Goal: Information Seeking & Learning: Learn about a topic

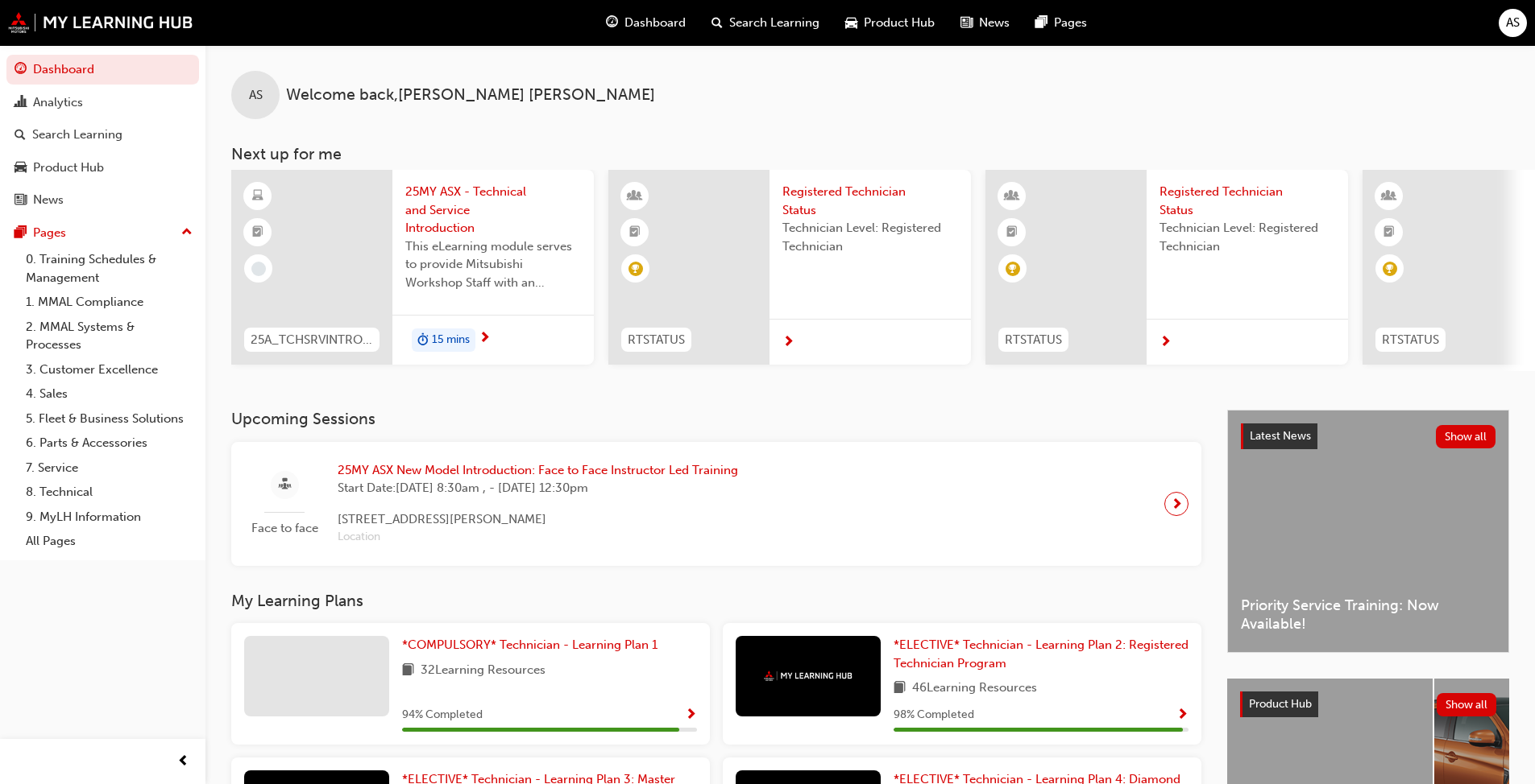
click at [458, 210] on span "25MY ASX - Technical and Service Introduction" at bounding box center [493, 210] width 176 height 55
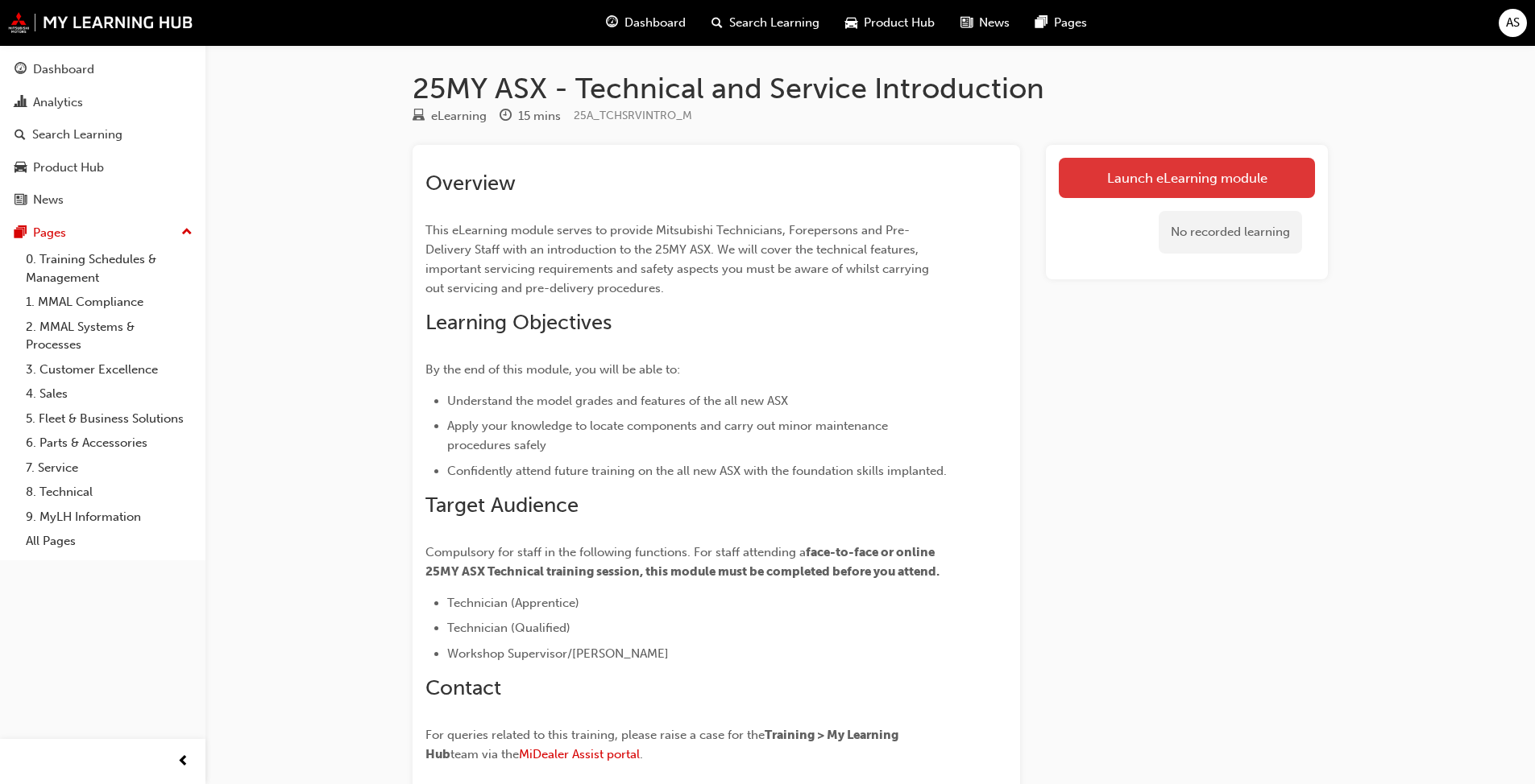
click at [804, 174] on link "Launch eLearning module" at bounding box center [1186, 178] width 256 height 40
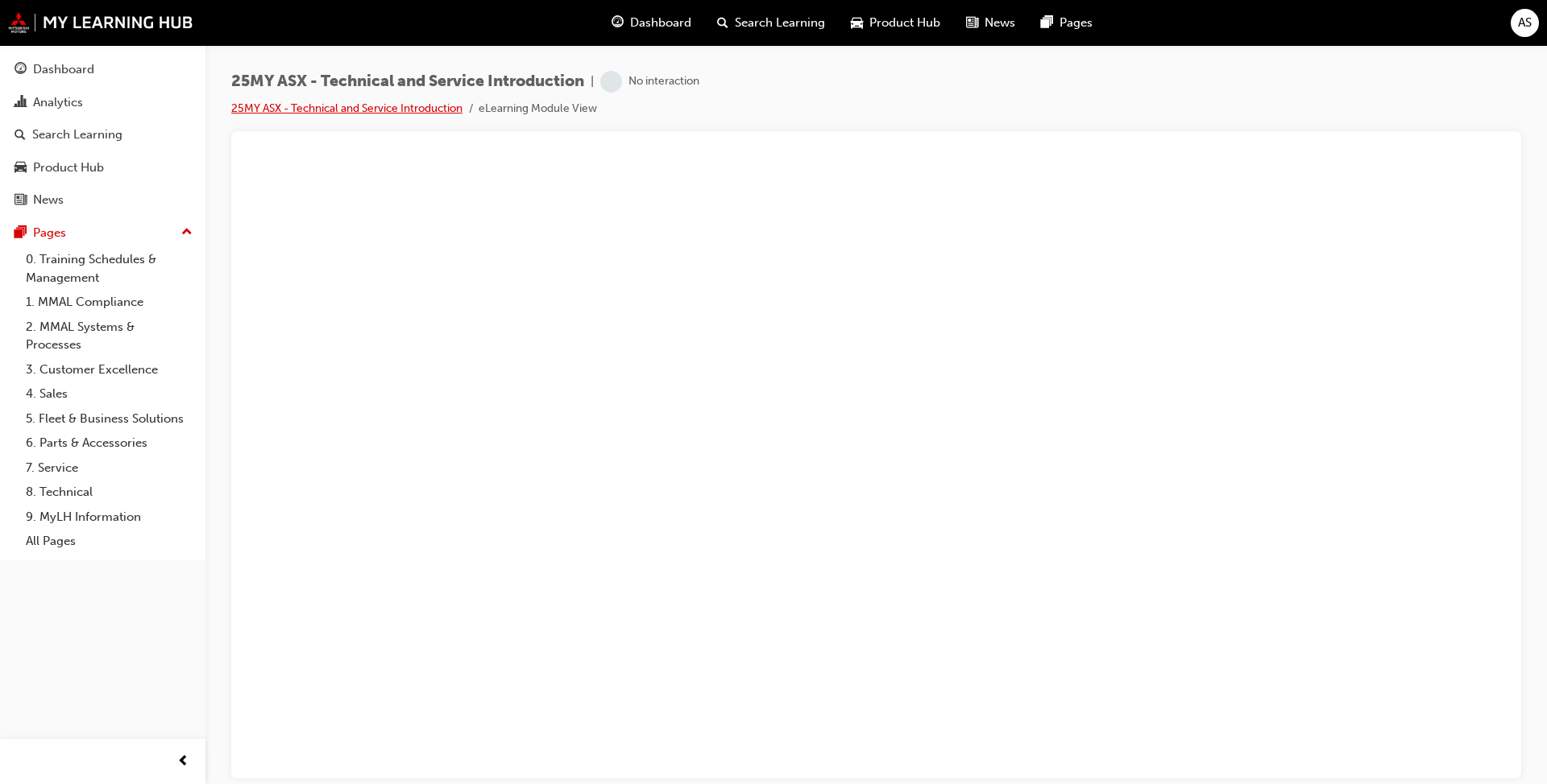
click at [388, 111] on link "25MY ASX - Technical and Service Introduction" at bounding box center [346, 109] width 231 height 14
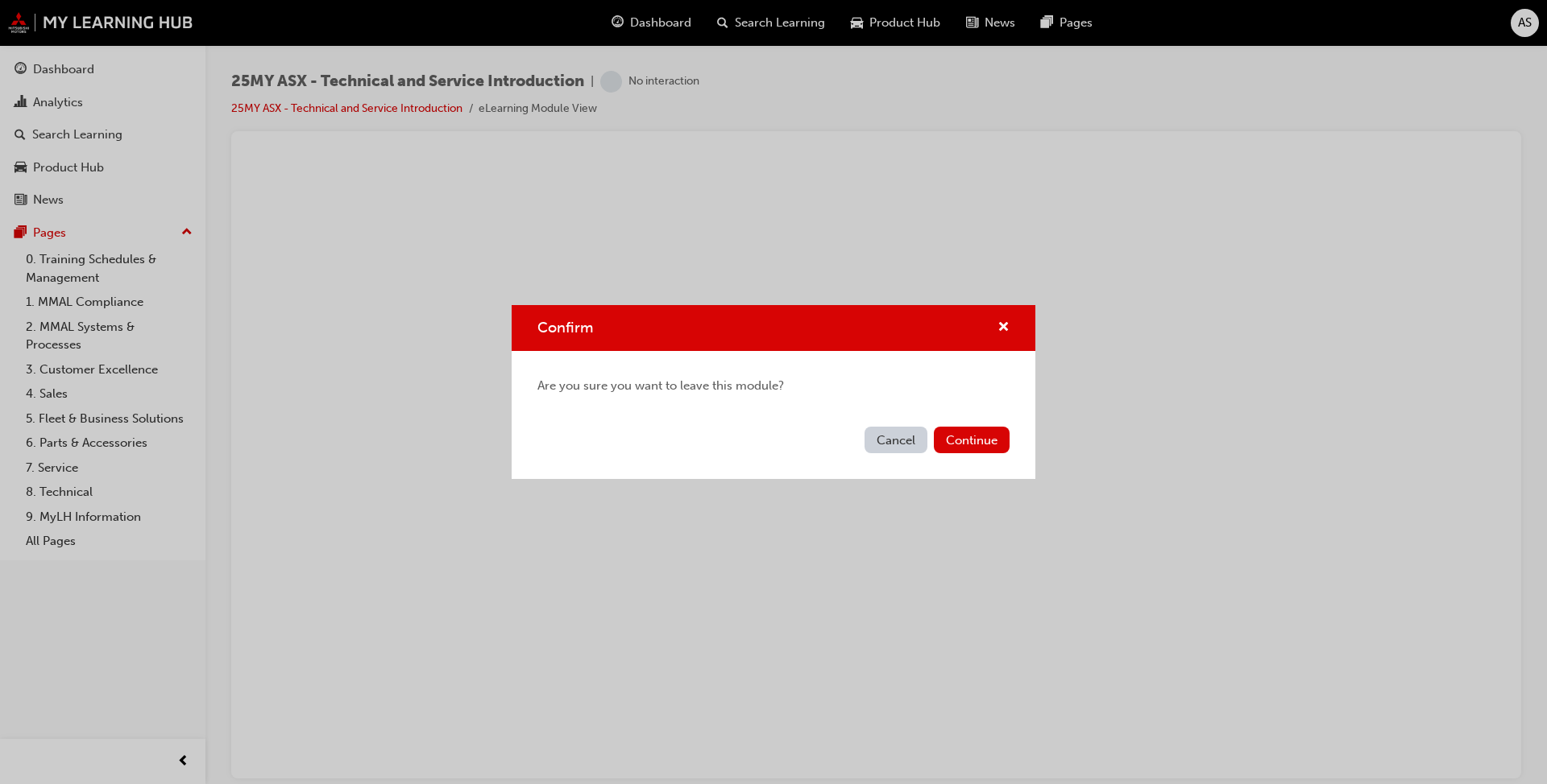
click at [804, 434] on button "Cancel" at bounding box center [895, 439] width 63 height 27
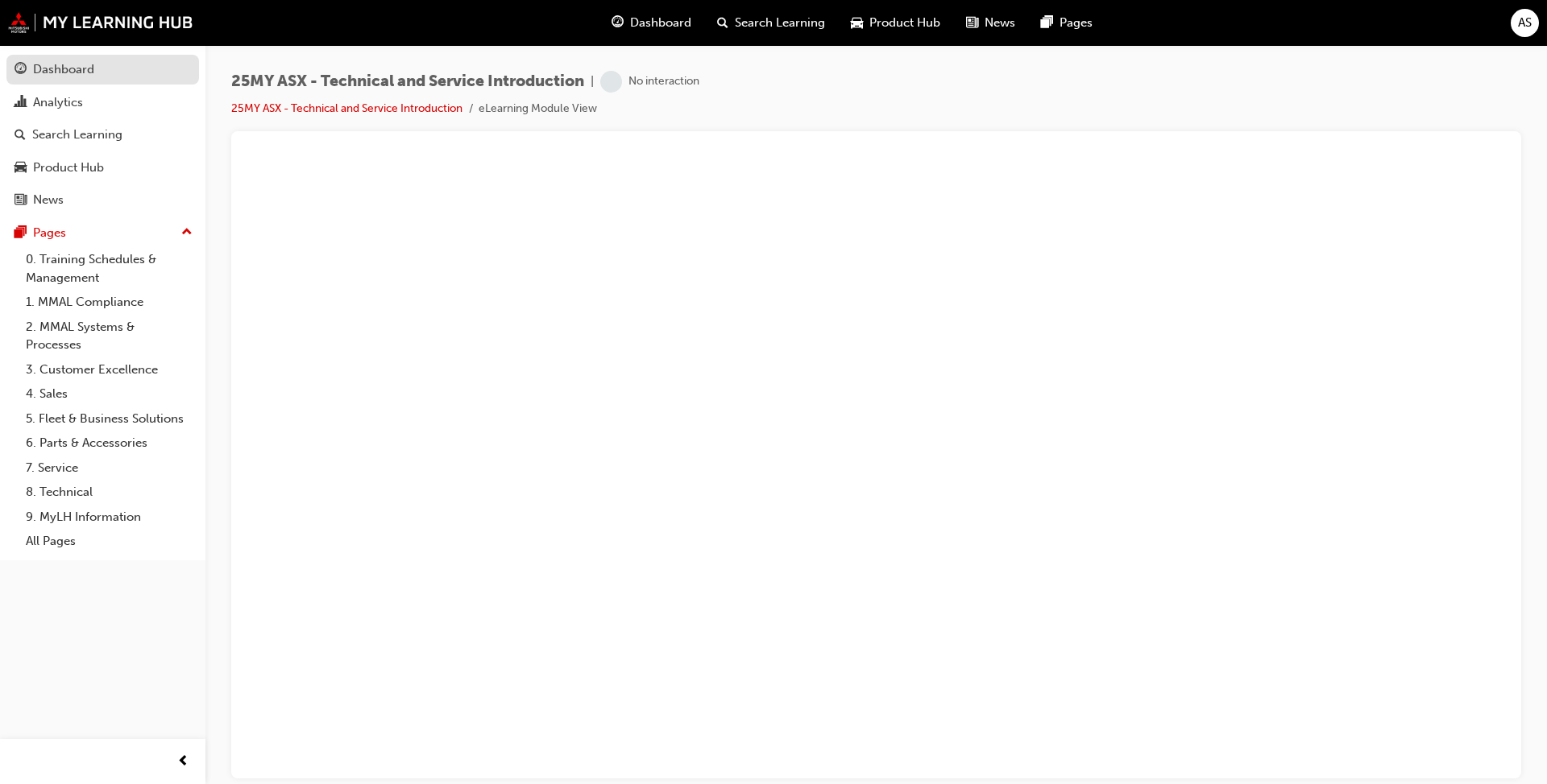
click at [58, 64] on div "Dashboard" at bounding box center [63, 69] width 61 height 19
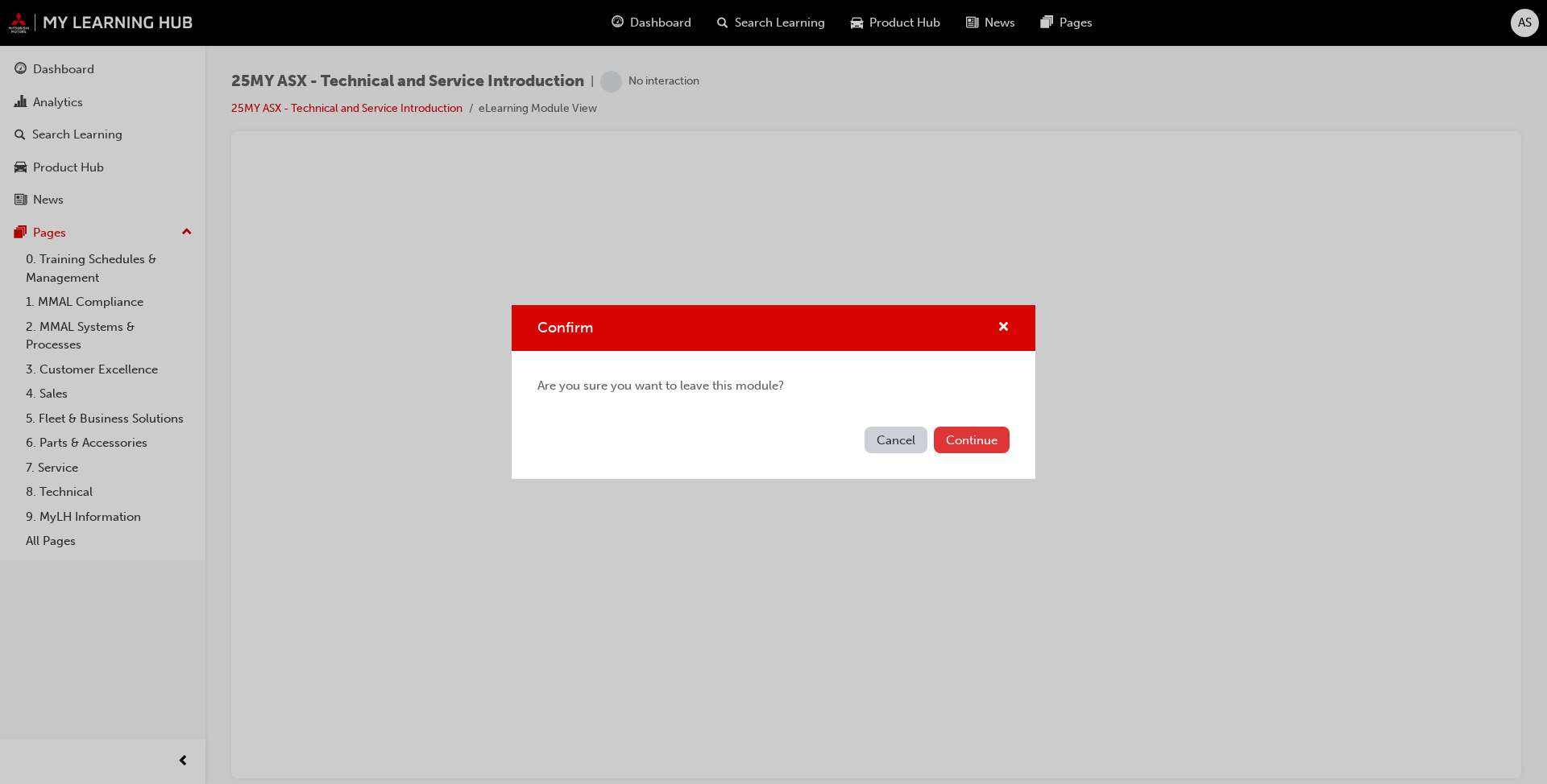
click at [804, 442] on button "Continue" at bounding box center [971, 439] width 76 height 27
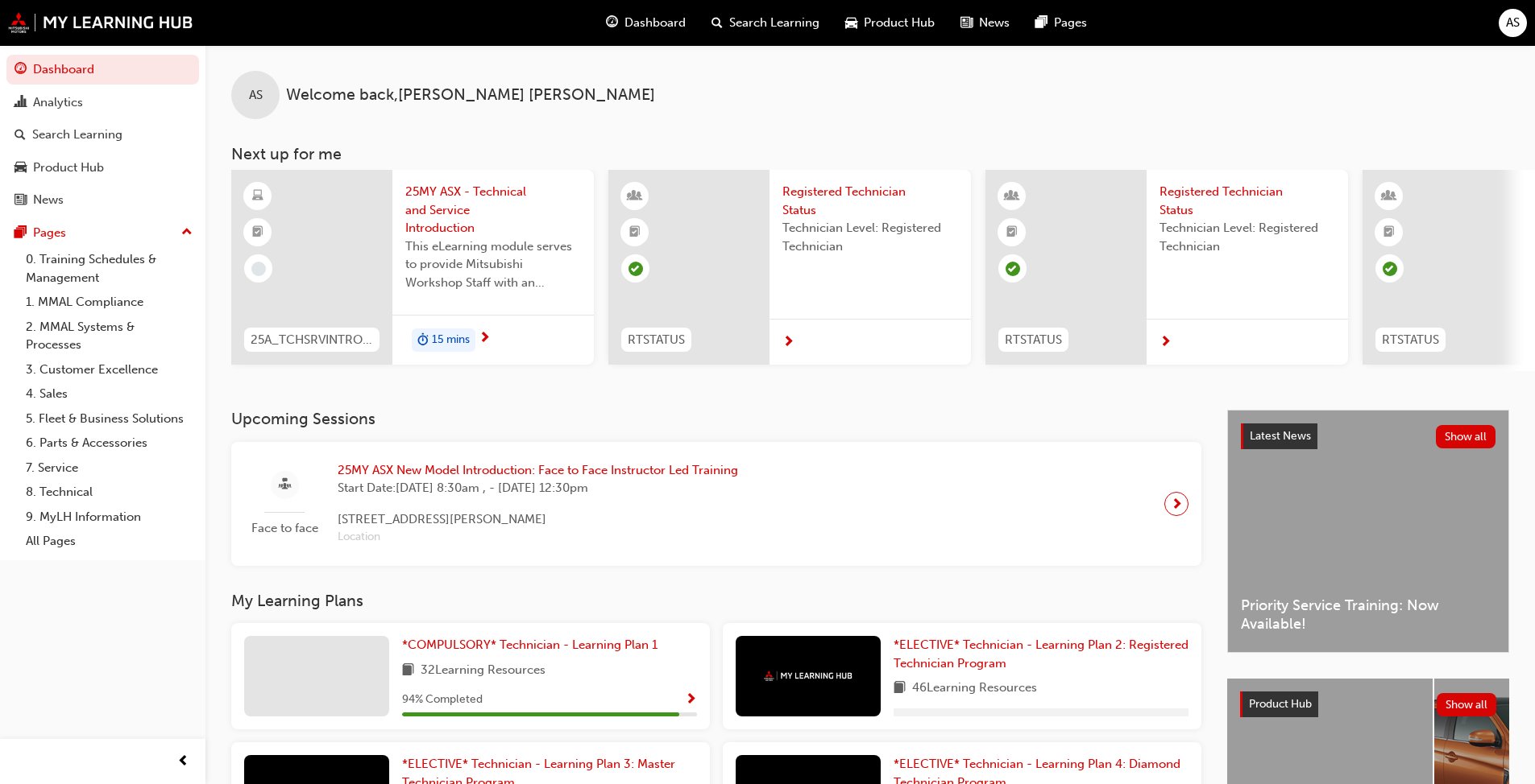
click at [430, 222] on span "25MY ASX - Technical and Service Introduction" at bounding box center [493, 210] width 176 height 55
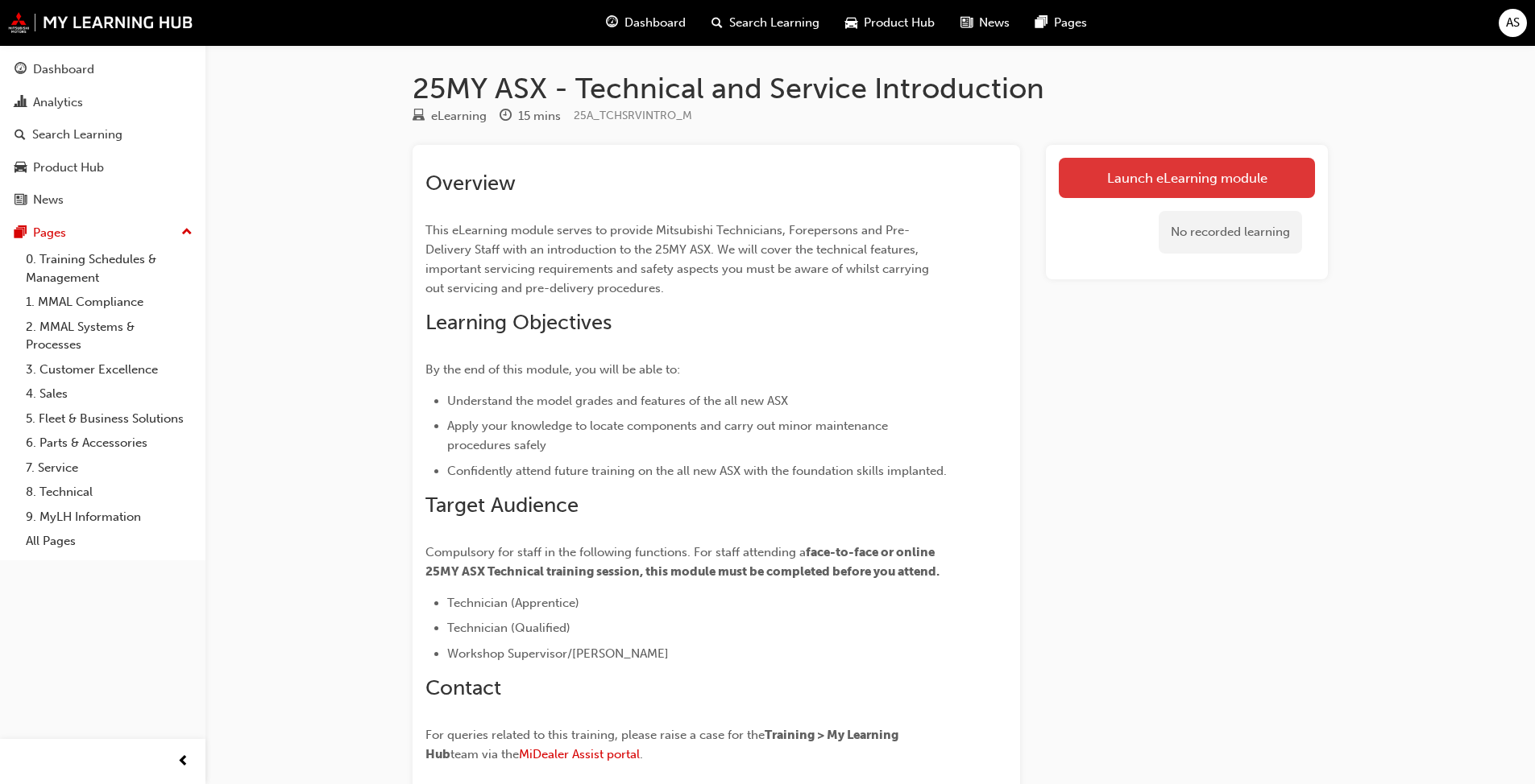
click at [804, 169] on link "Launch eLearning module" at bounding box center [1186, 178] width 256 height 40
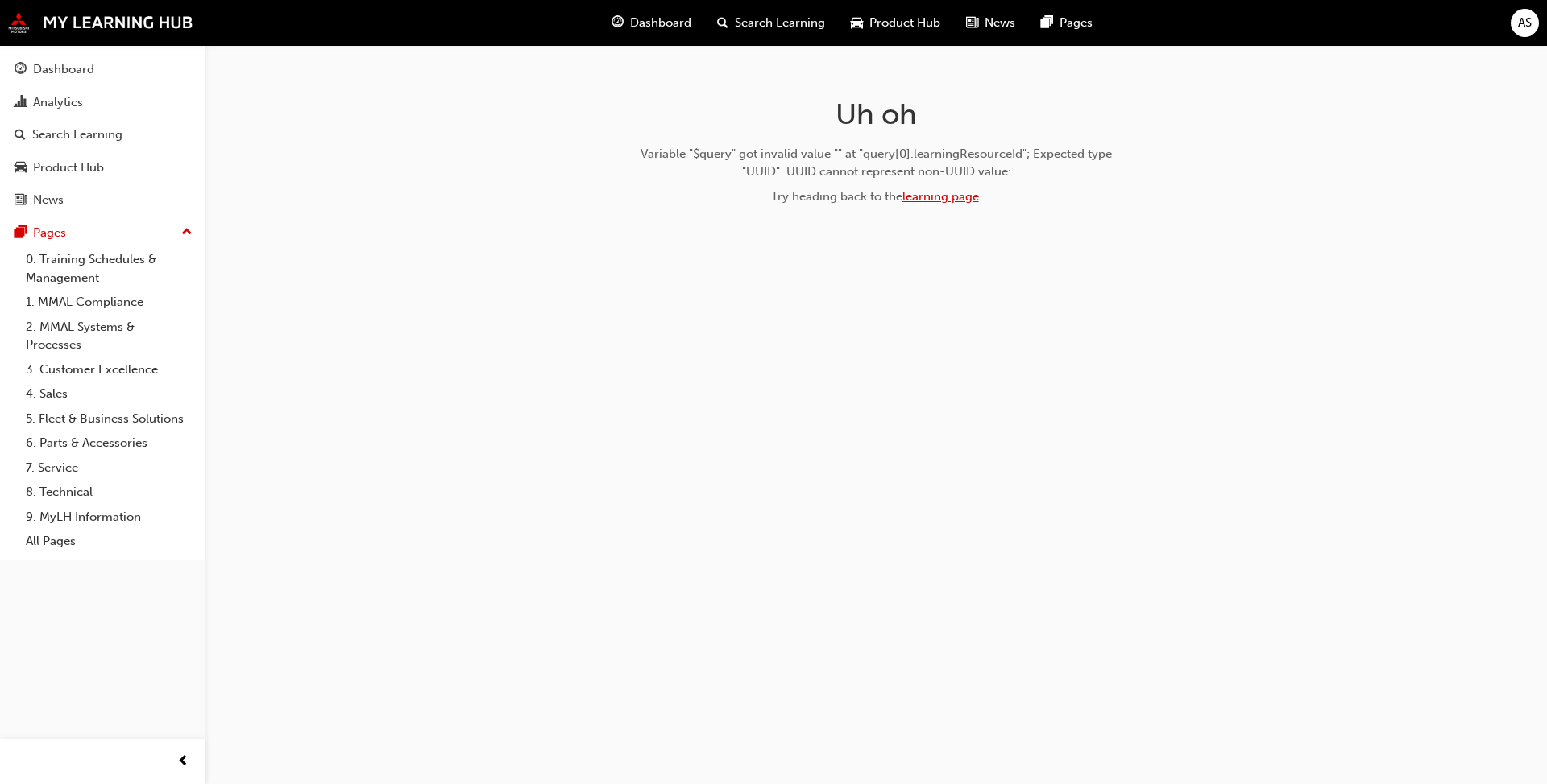
click at [804, 196] on link "learning page" at bounding box center [940, 196] width 77 height 15
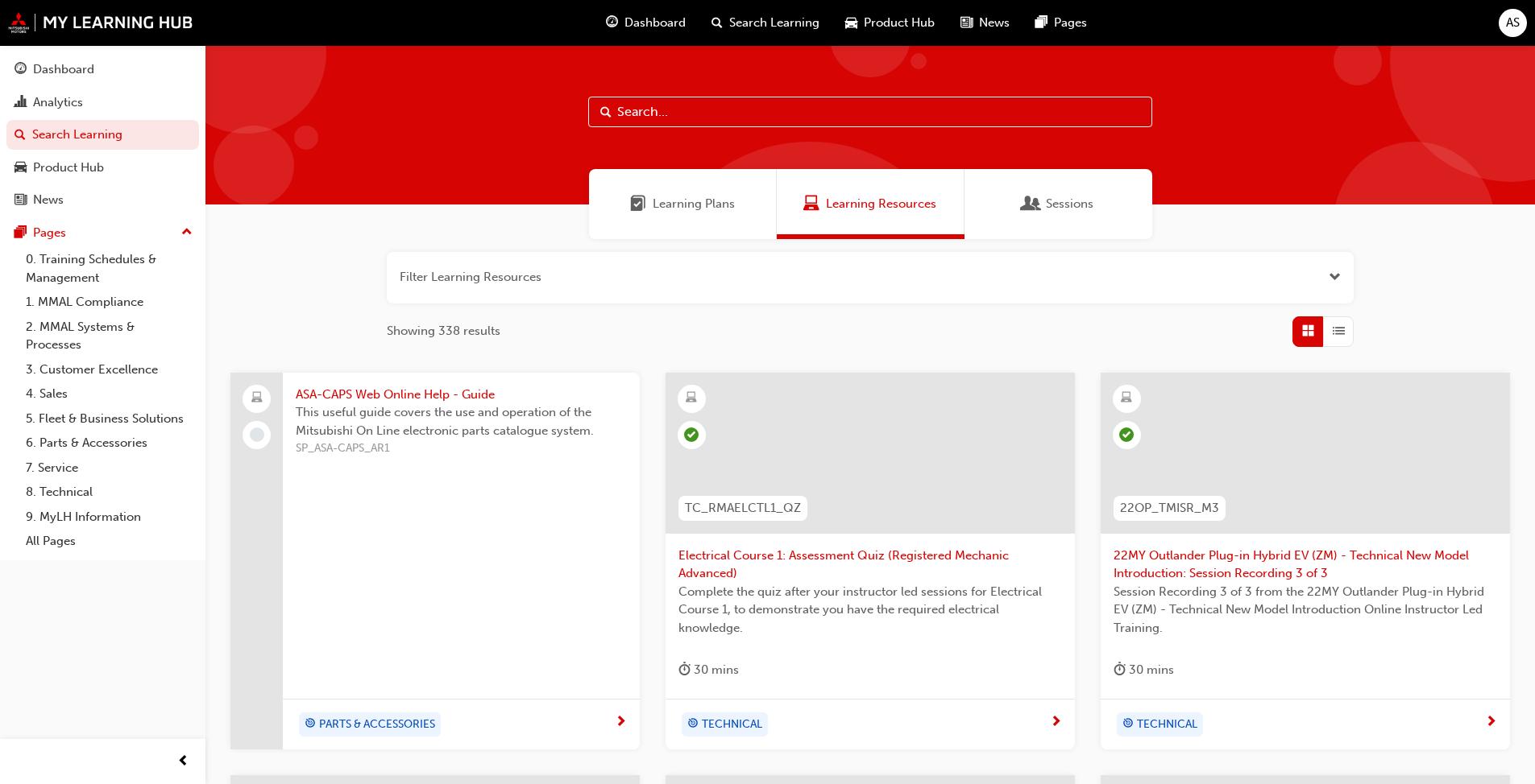
click at [726, 210] on span "Learning Plans" at bounding box center [694, 204] width 82 height 19
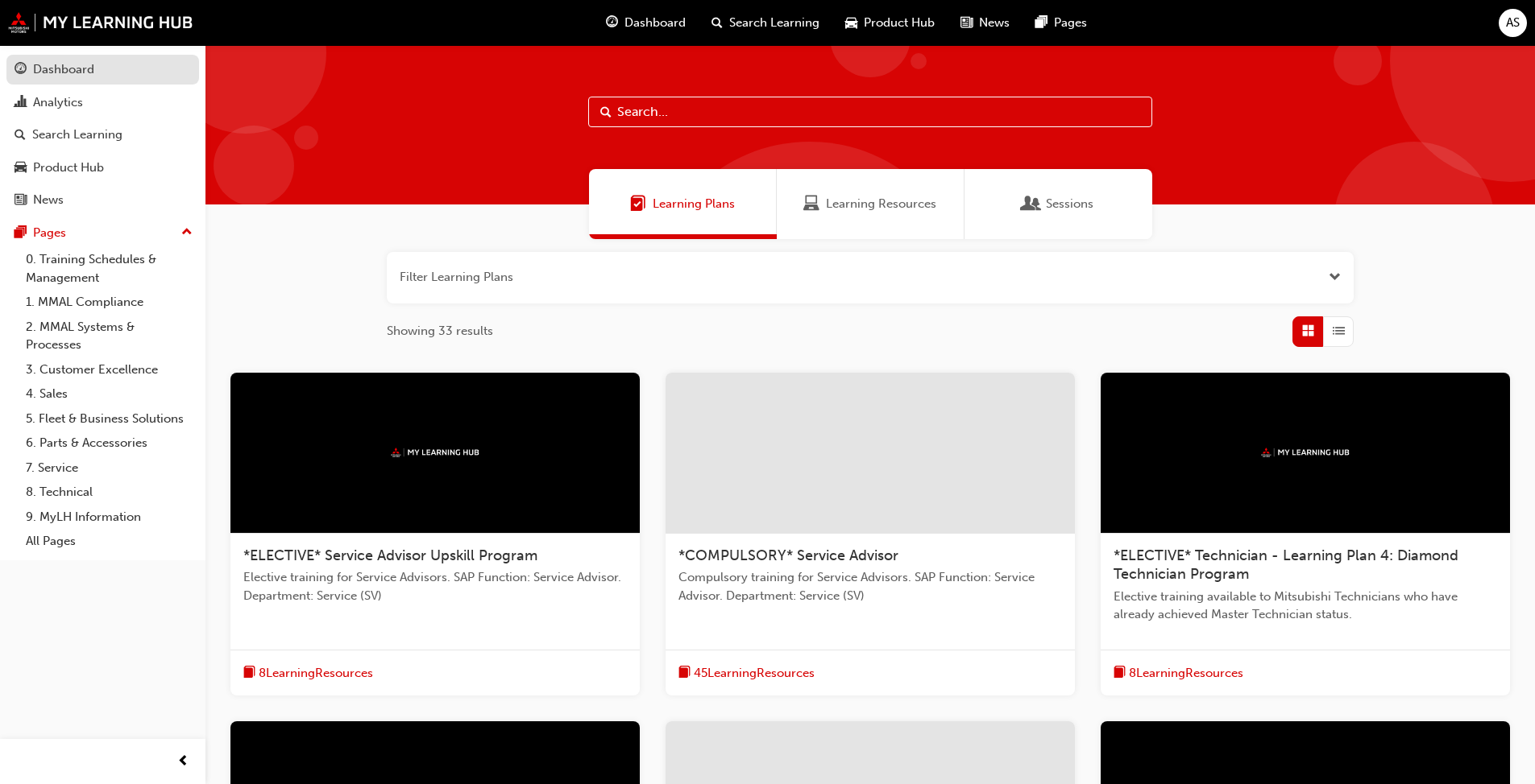
click at [81, 65] on div "Dashboard" at bounding box center [63, 69] width 61 height 19
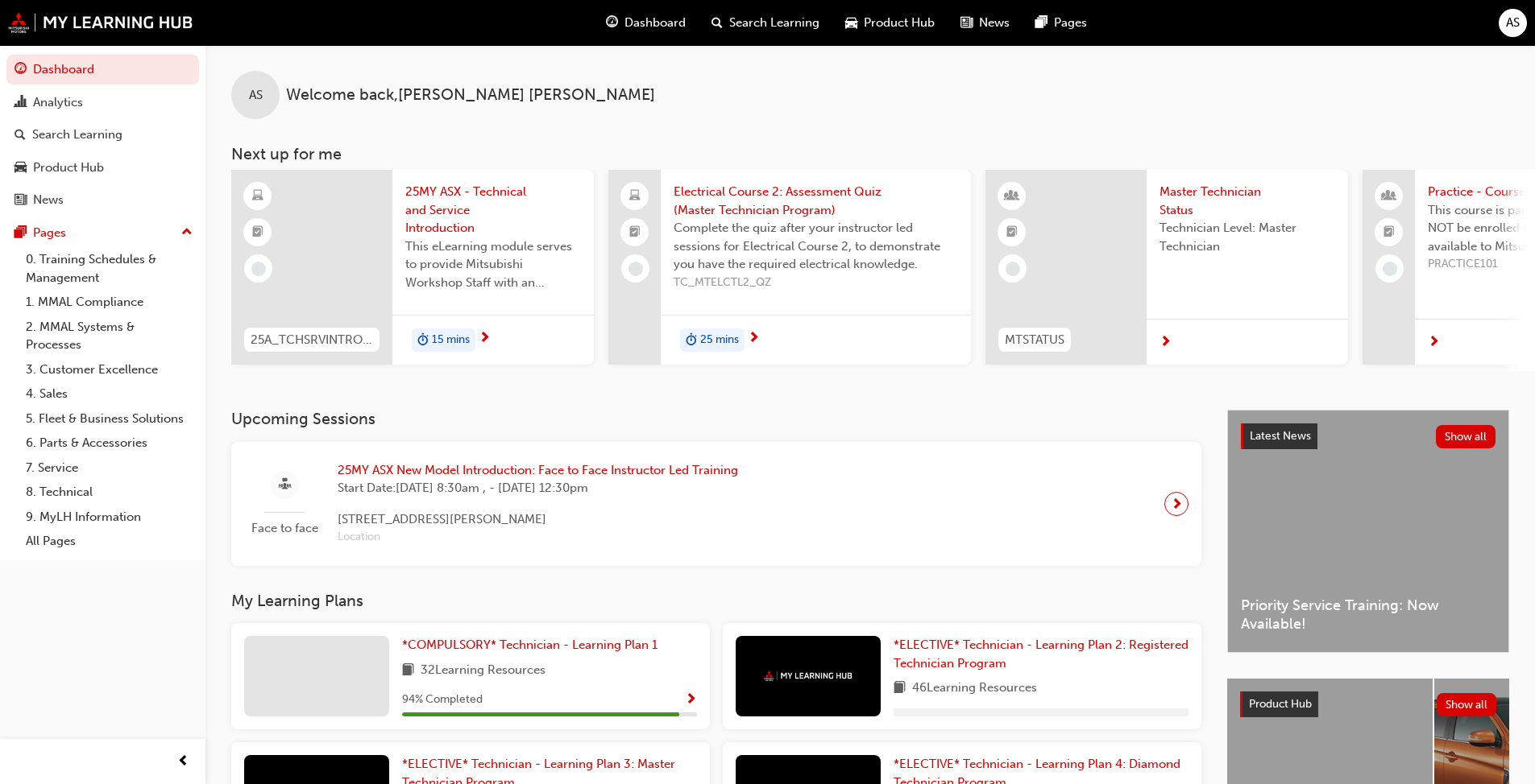
click at [488, 337] on span "next-icon" at bounding box center [485, 339] width 12 height 15
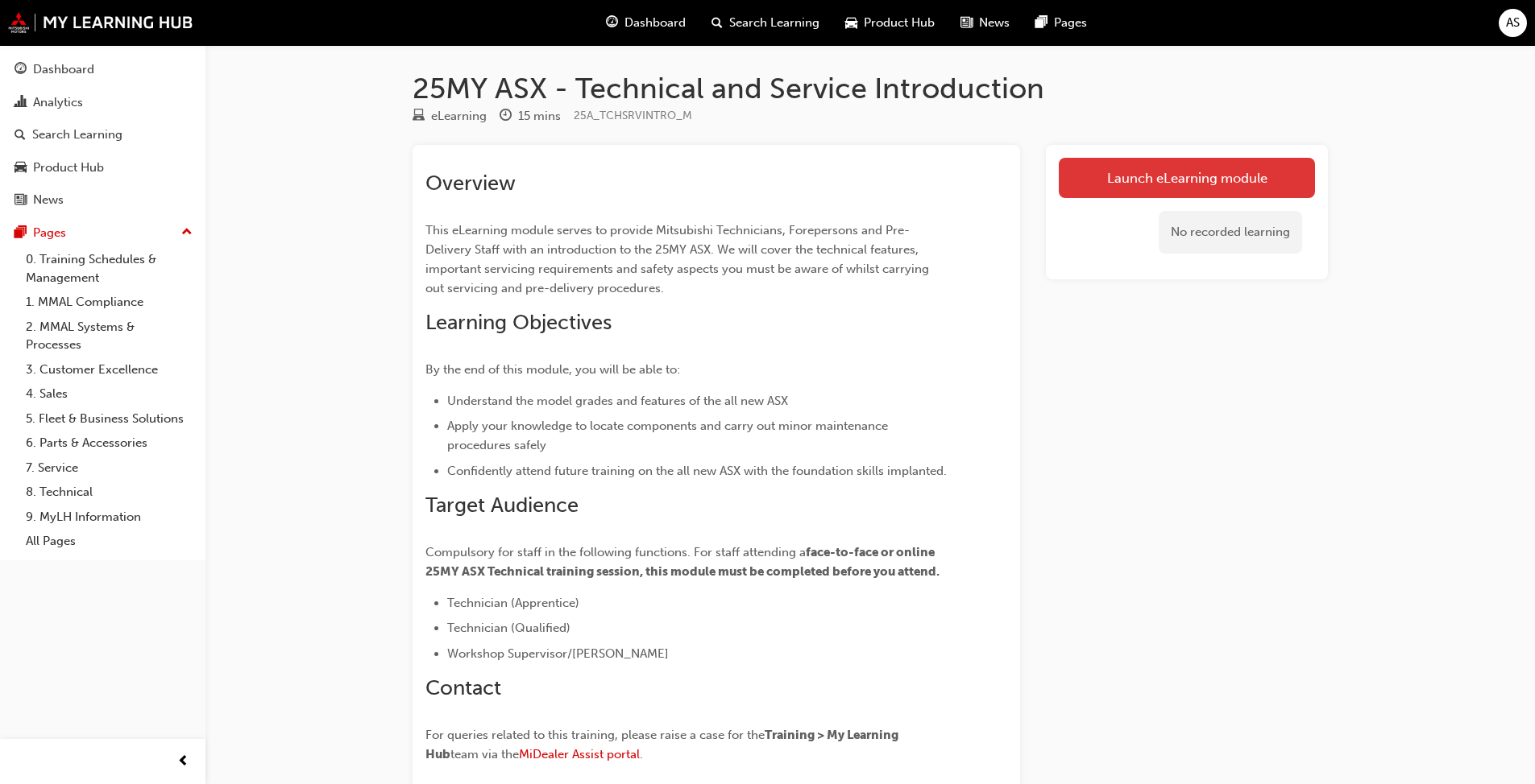
click at [804, 169] on link "Launch eLearning module" at bounding box center [1186, 178] width 256 height 40
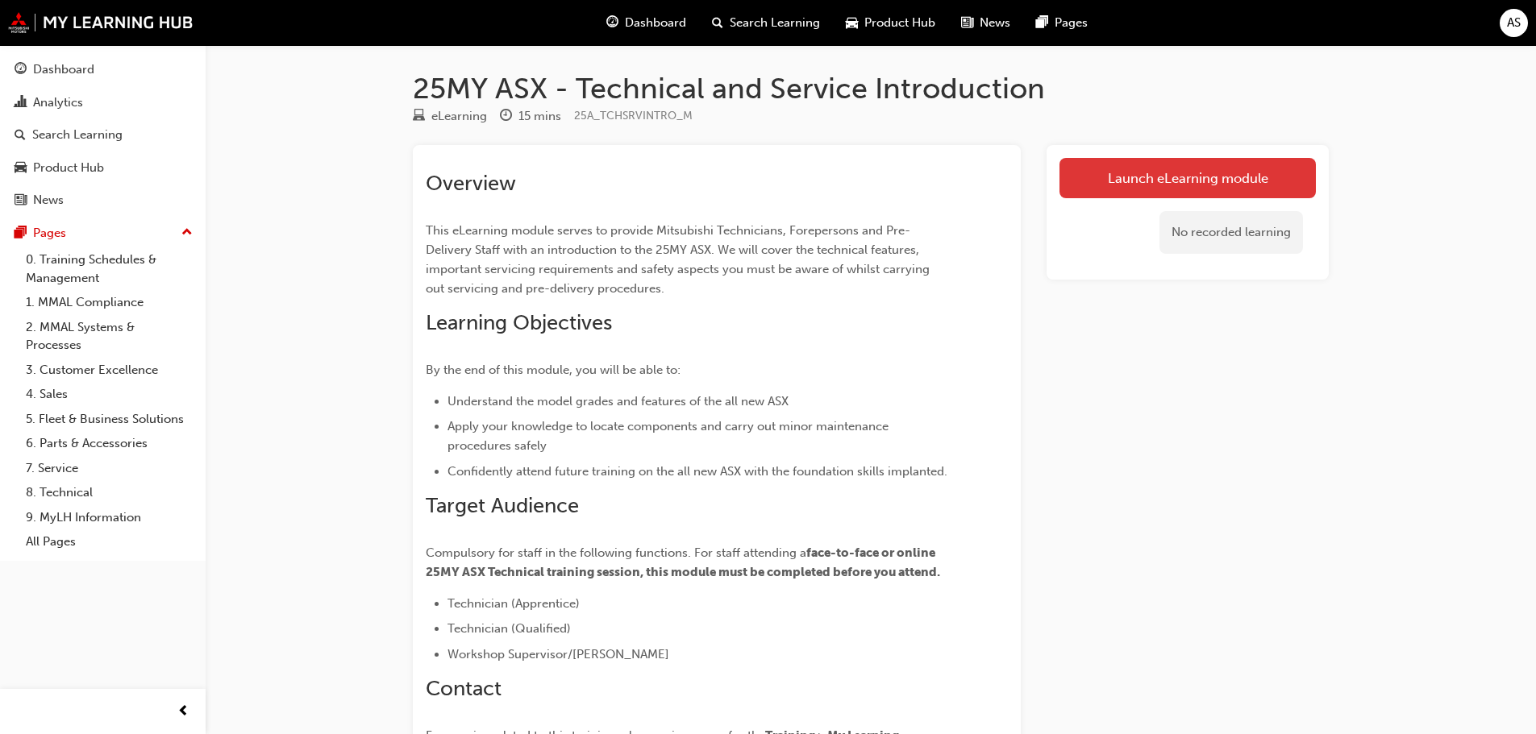
click at [1154, 172] on link "Launch eLearning module" at bounding box center [1187, 178] width 256 height 40
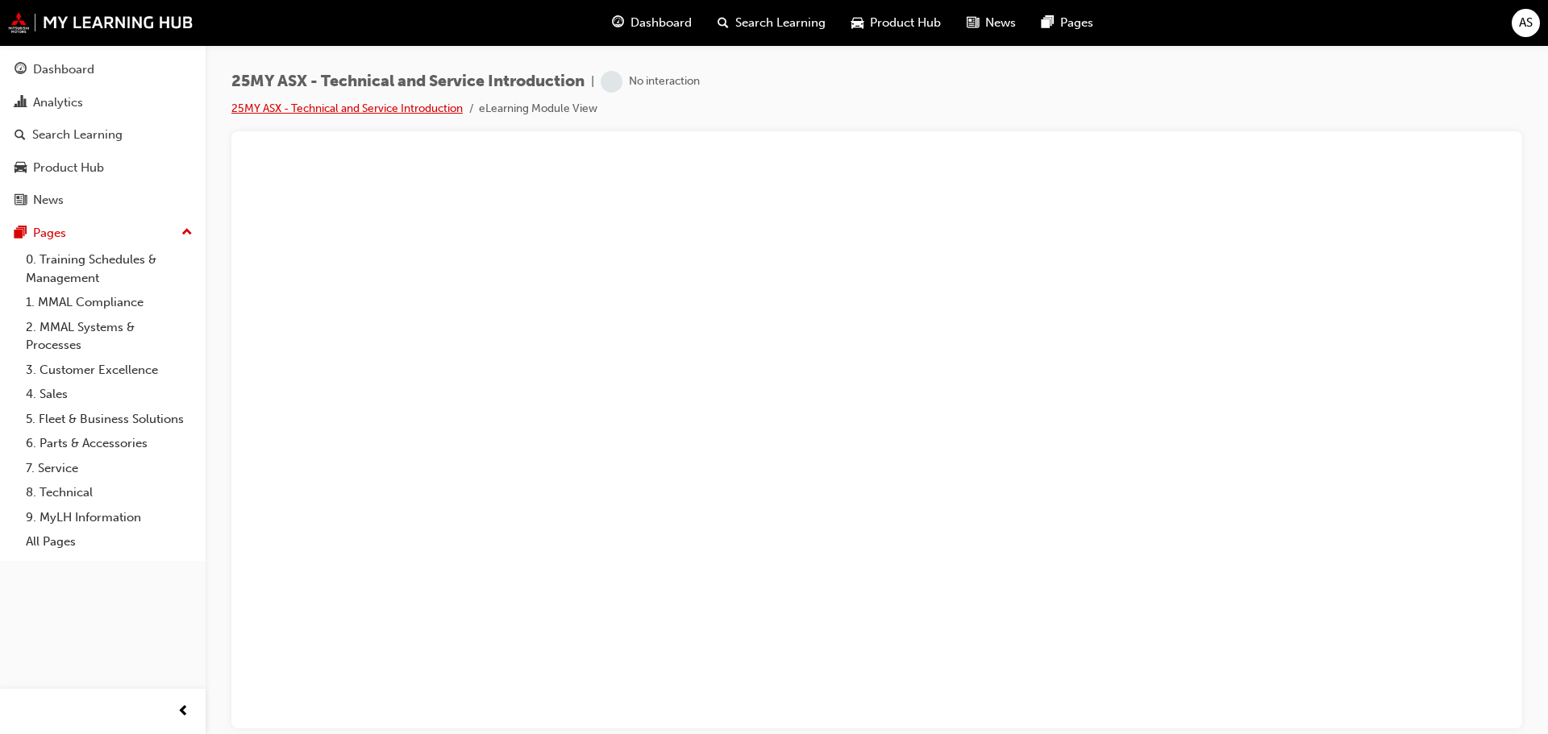
click at [422, 105] on link "25MY ASX - Technical and Service Introduction" at bounding box center [346, 109] width 231 height 14
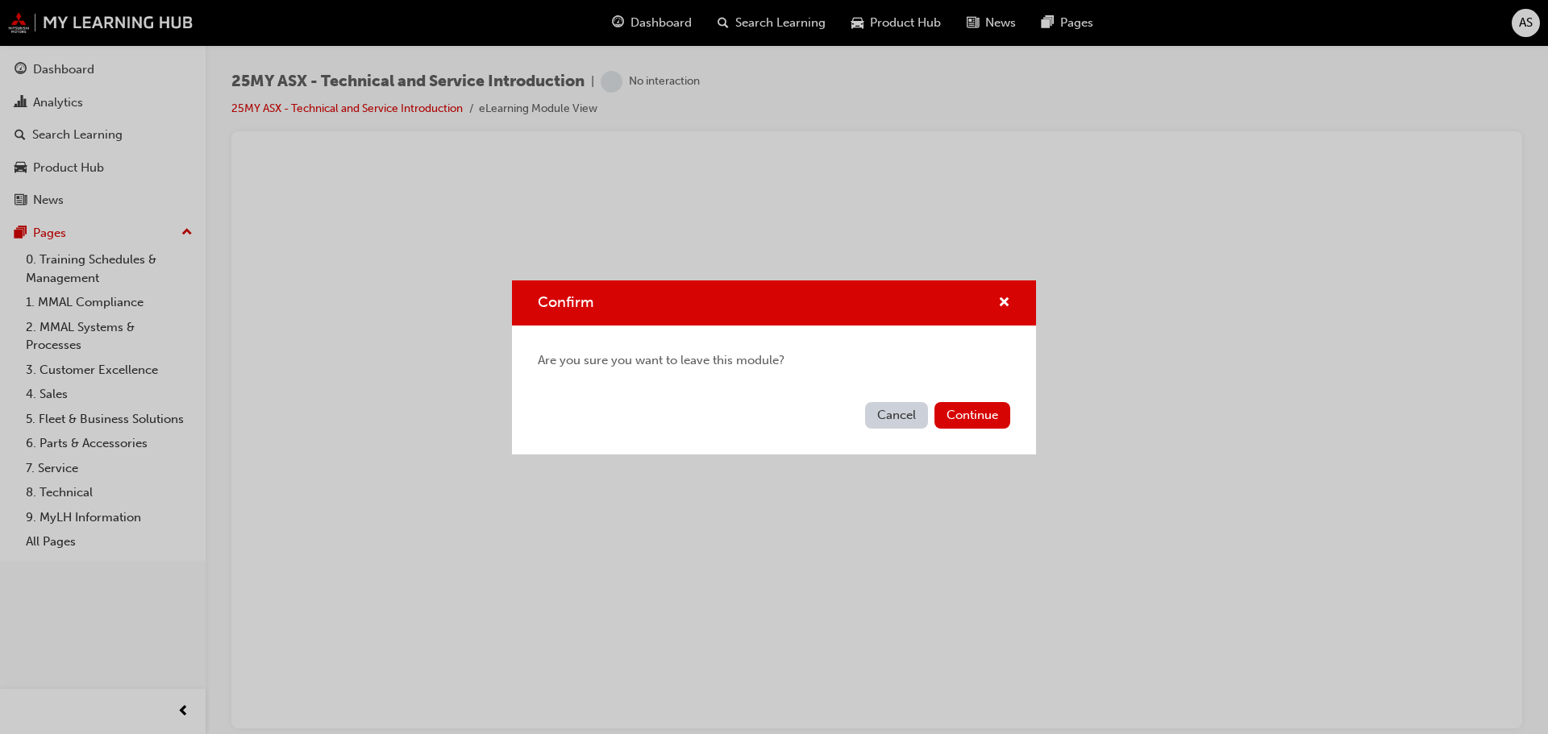
click at [878, 415] on button "Cancel" at bounding box center [896, 415] width 63 height 27
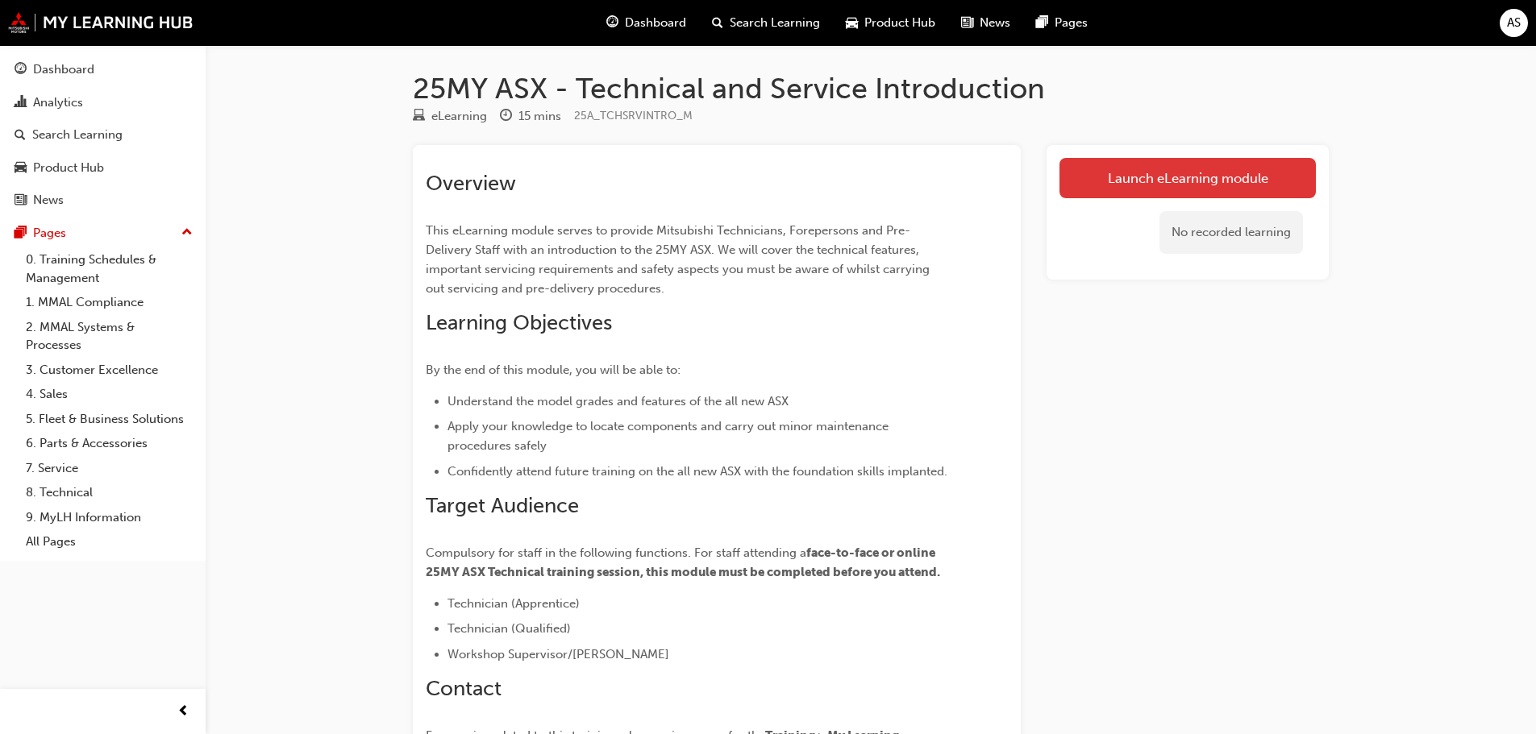
click at [1239, 172] on link "Launch eLearning module" at bounding box center [1187, 178] width 256 height 40
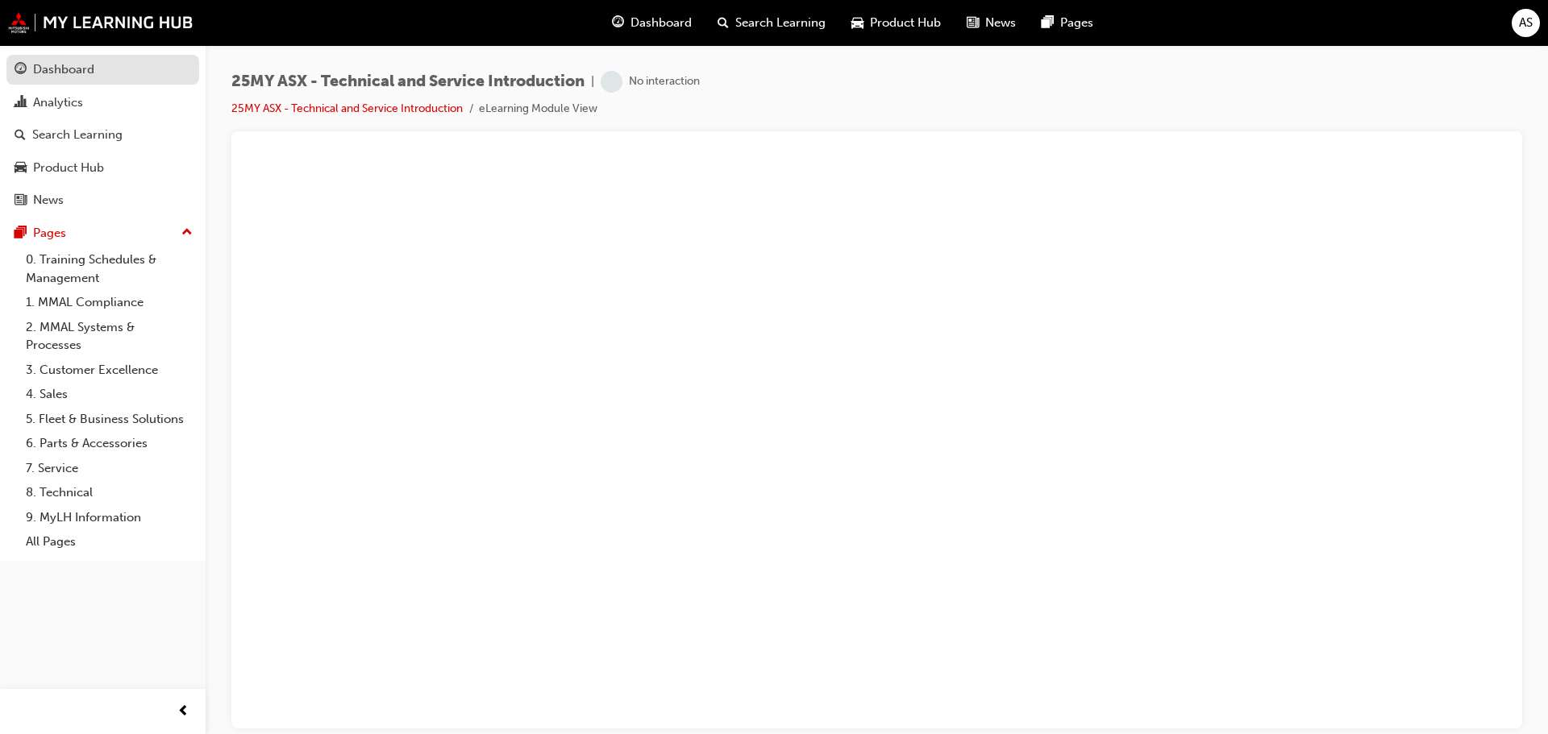
click at [90, 69] on div "Dashboard" at bounding box center [63, 69] width 61 height 19
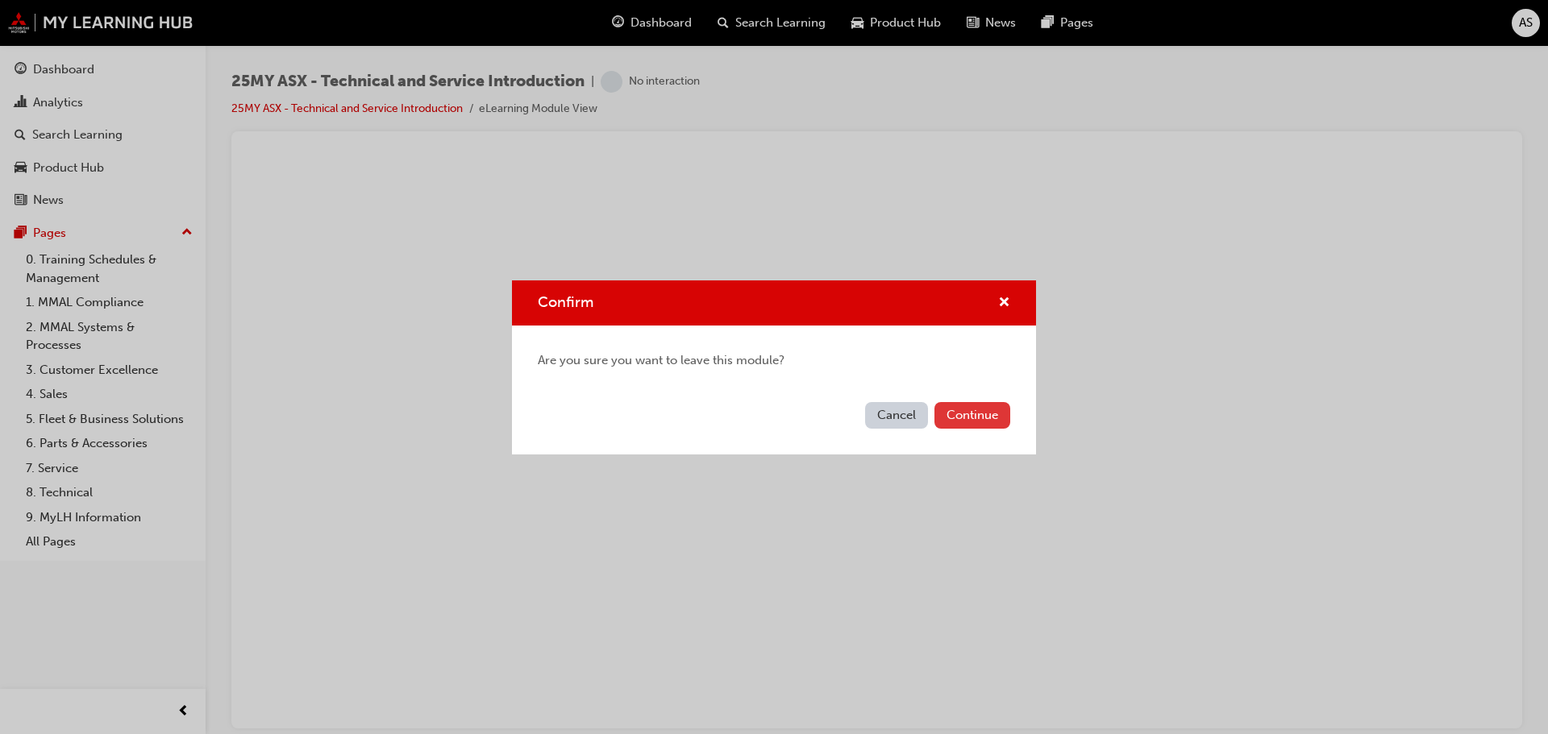
click at [998, 418] on button "Continue" at bounding box center [972, 415] width 76 height 27
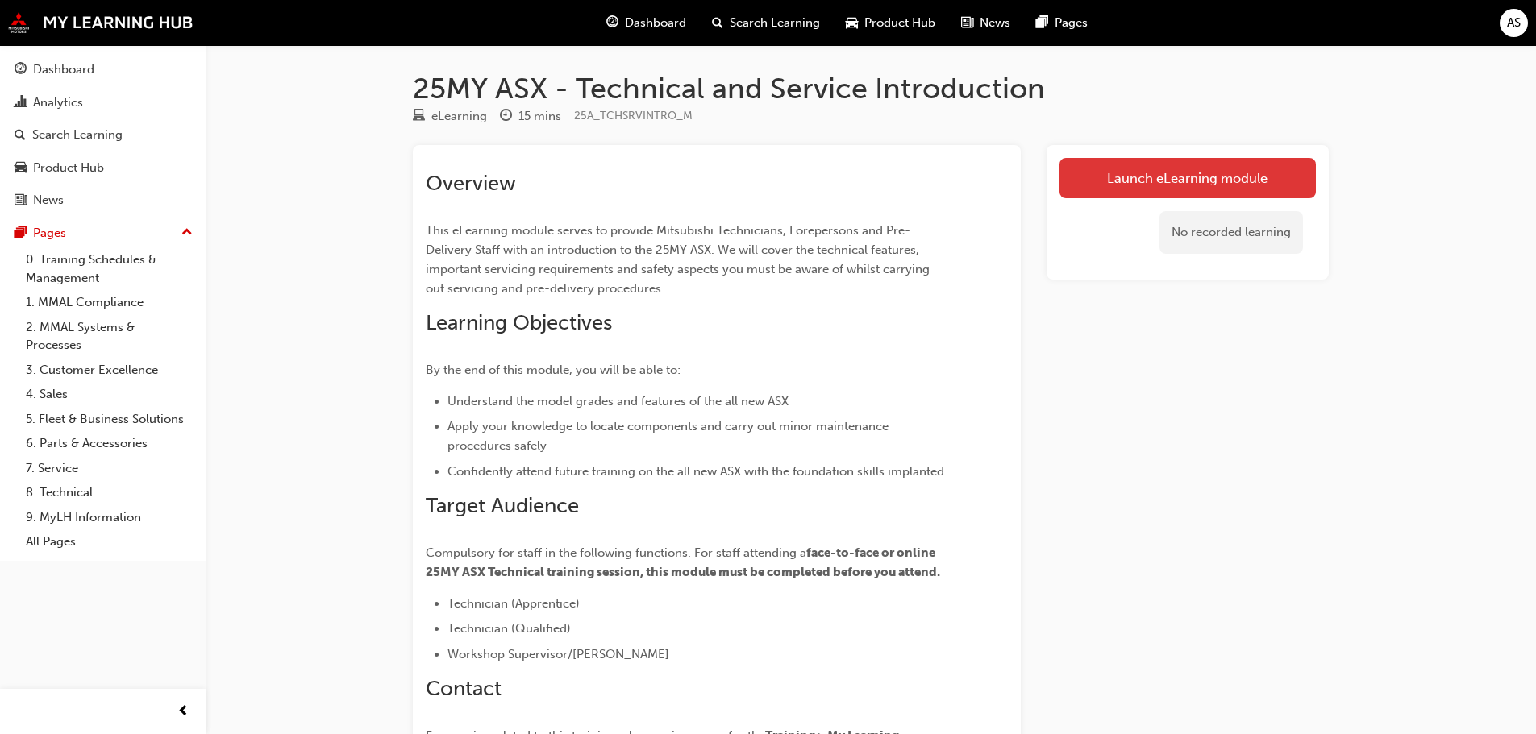
click at [1161, 170] on link "Launch eLearning module" at bounding box center [1187, 178] width 256 height 40
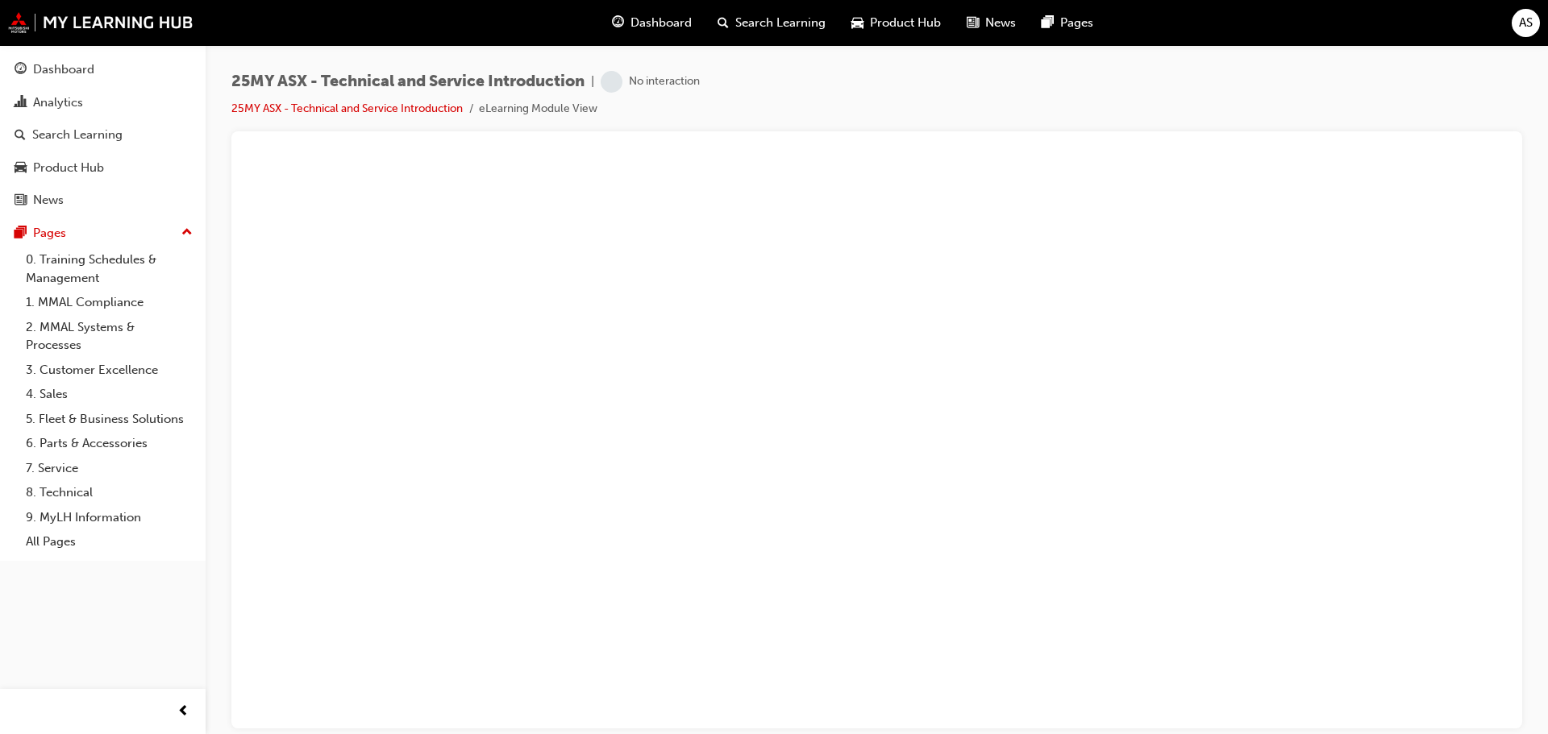
click at [1533, 23] on div "AS" at bounding box center [1525, 23] width 28 height 28
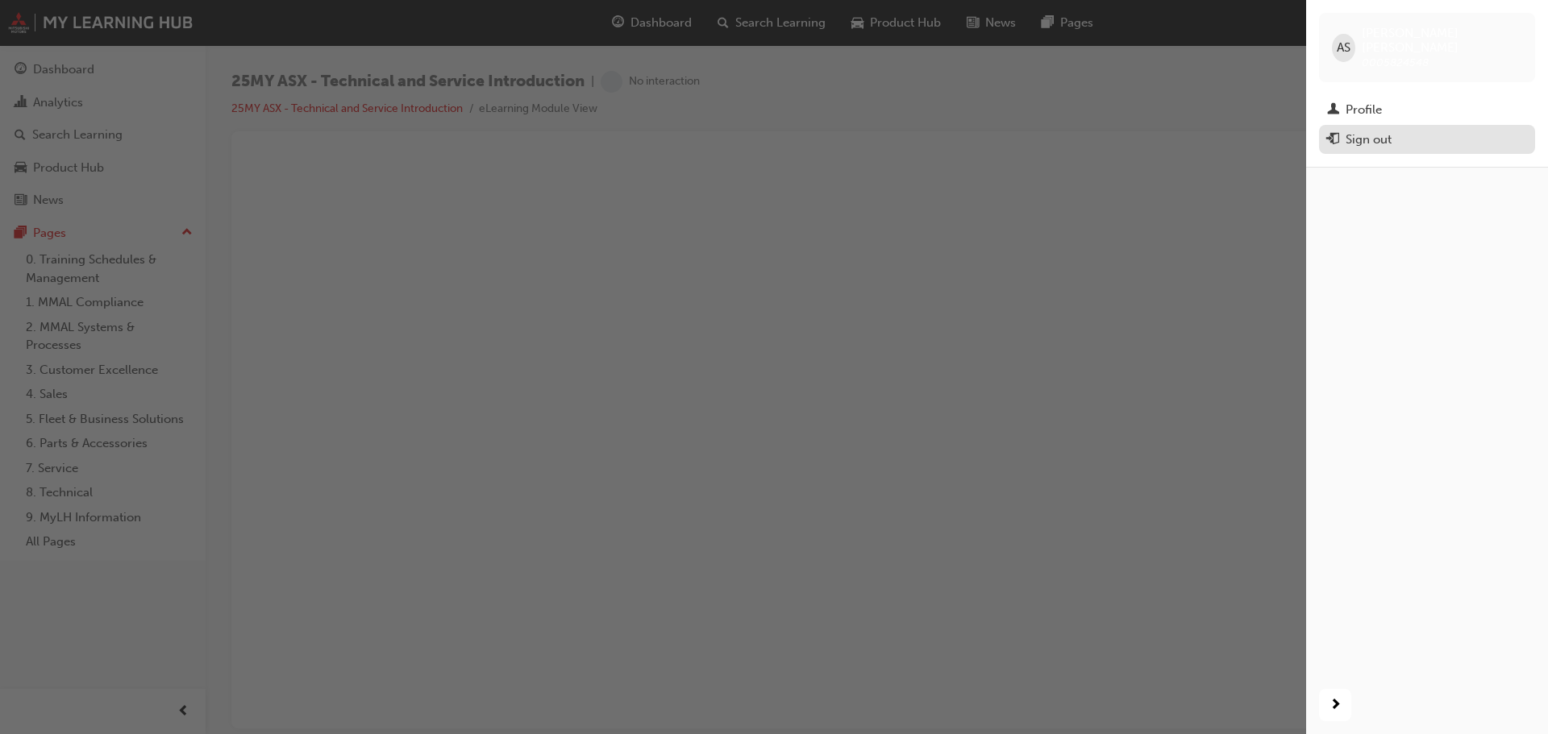
click at [1388, 131] on div "Sign out" at bounding box center [1368, 140] width 46 height 19
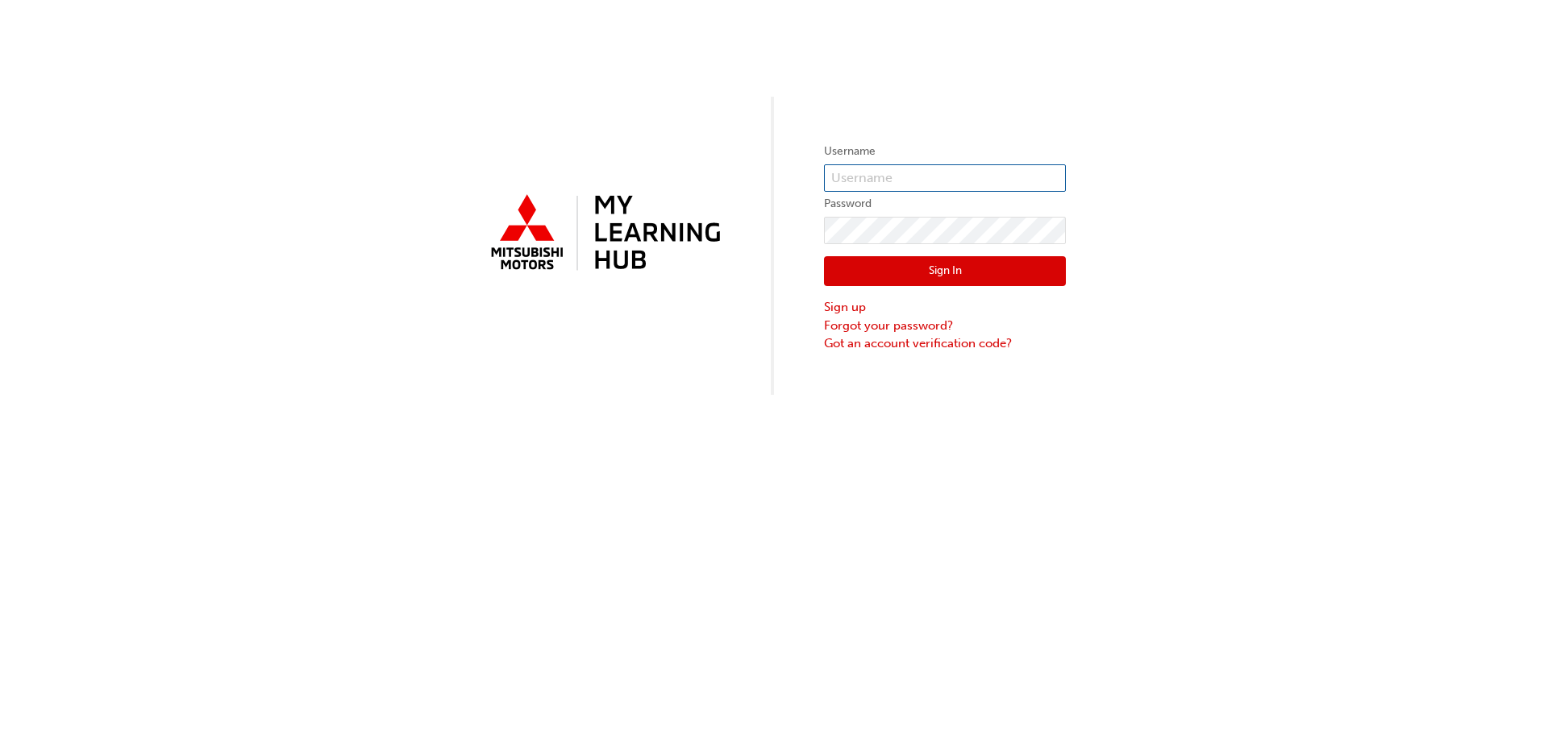
click at [881, 172] on input "text" at bounding box center [945, 177] width 242 height 27
type input "[PERSON_NAME][EMAIL_ADDRESS][PERSON_NAME][DOMAIN_NAME]"
click button "Sign In" at bounding box center [945, 271] width 242 height 31
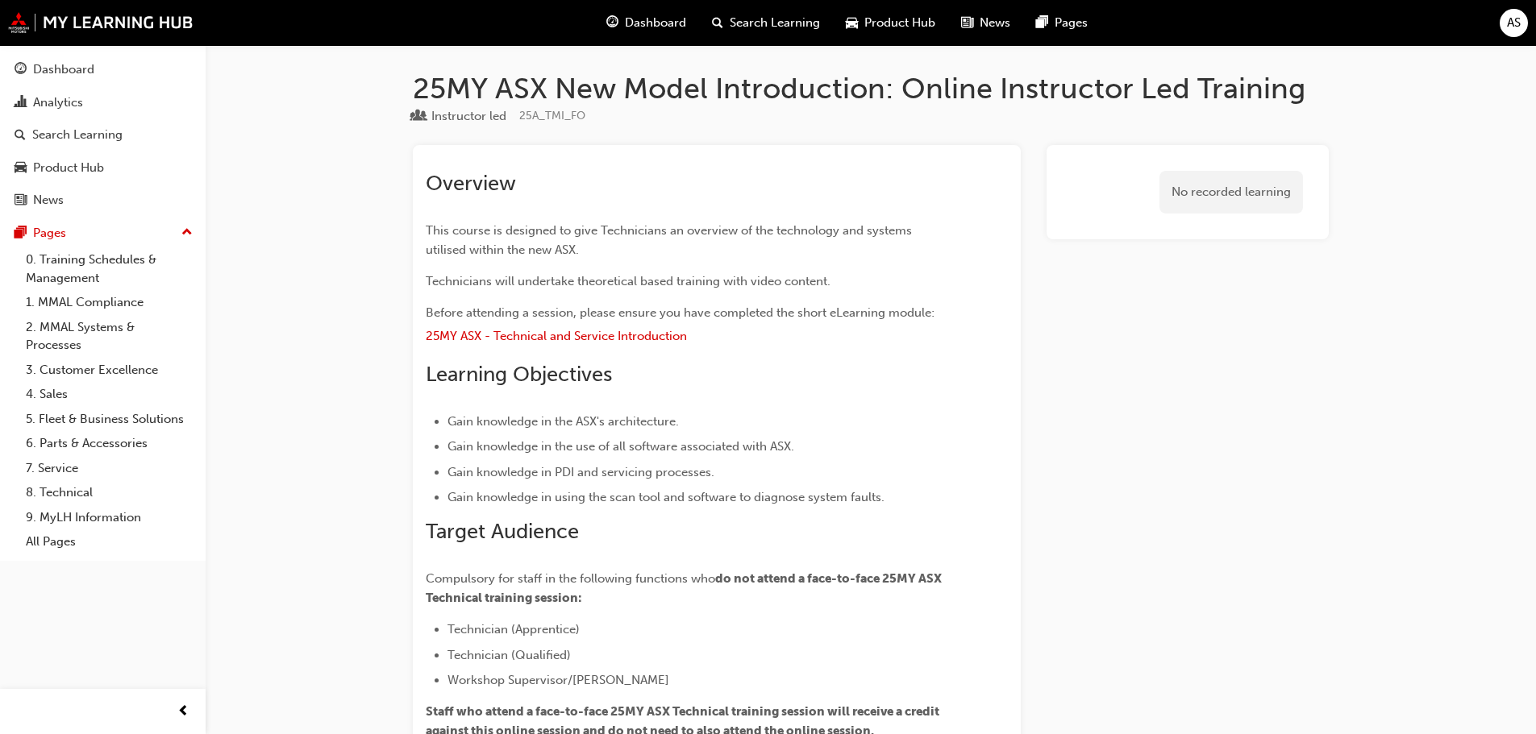
click at [1230, 193] on div "No recorded learning" at bounding box center [1230, 192] width 143 height 43
click at [1220, 145] on div "No recorded learning" at bounding box center [1187, 192] width 282 height 94
click at [76, 77] on div "Dashboard" at bounding box center [63, 69] width 61 height 19
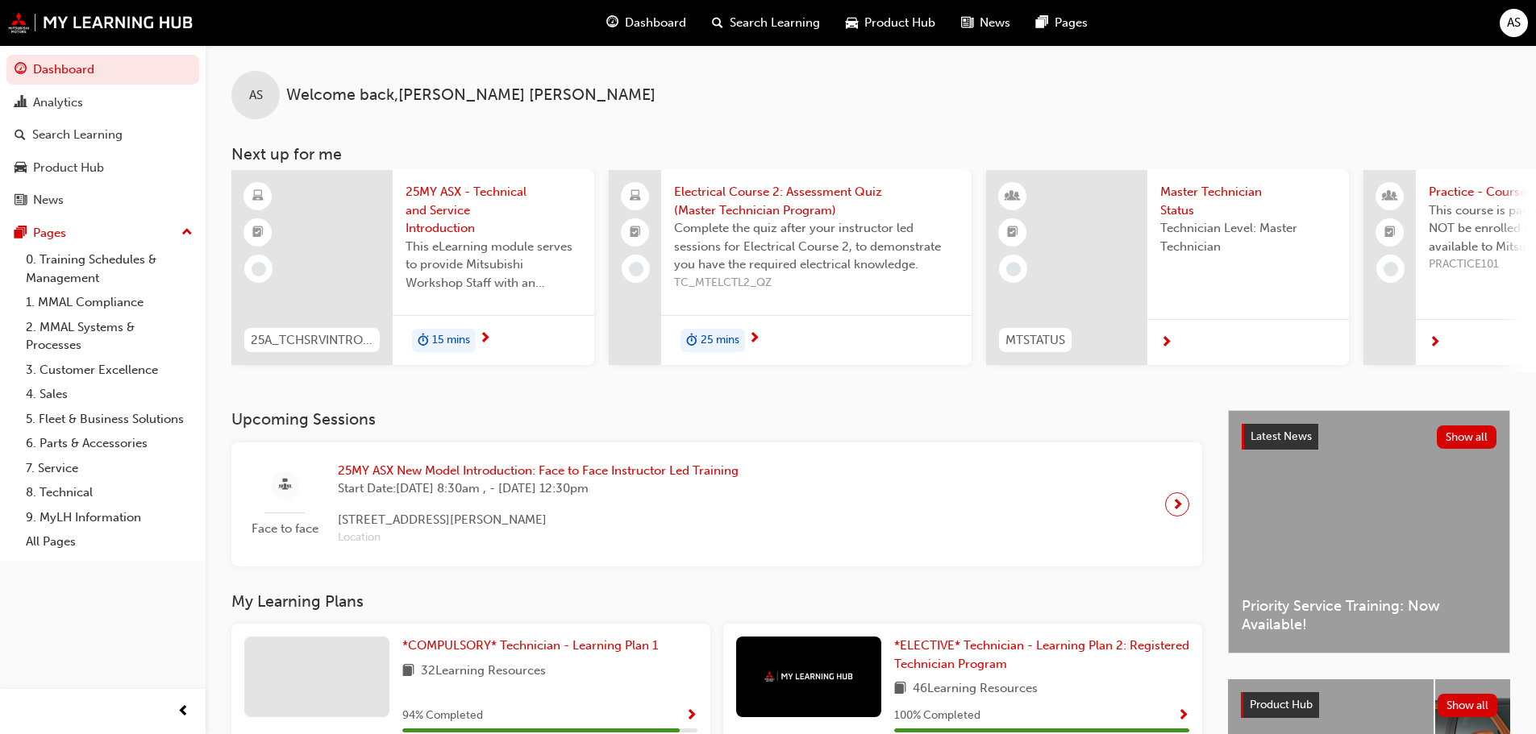
click at [460, 211] on span "25MY ASX - Technical and Service Introduction" at bounding box center [493, 210] width 176 height 55
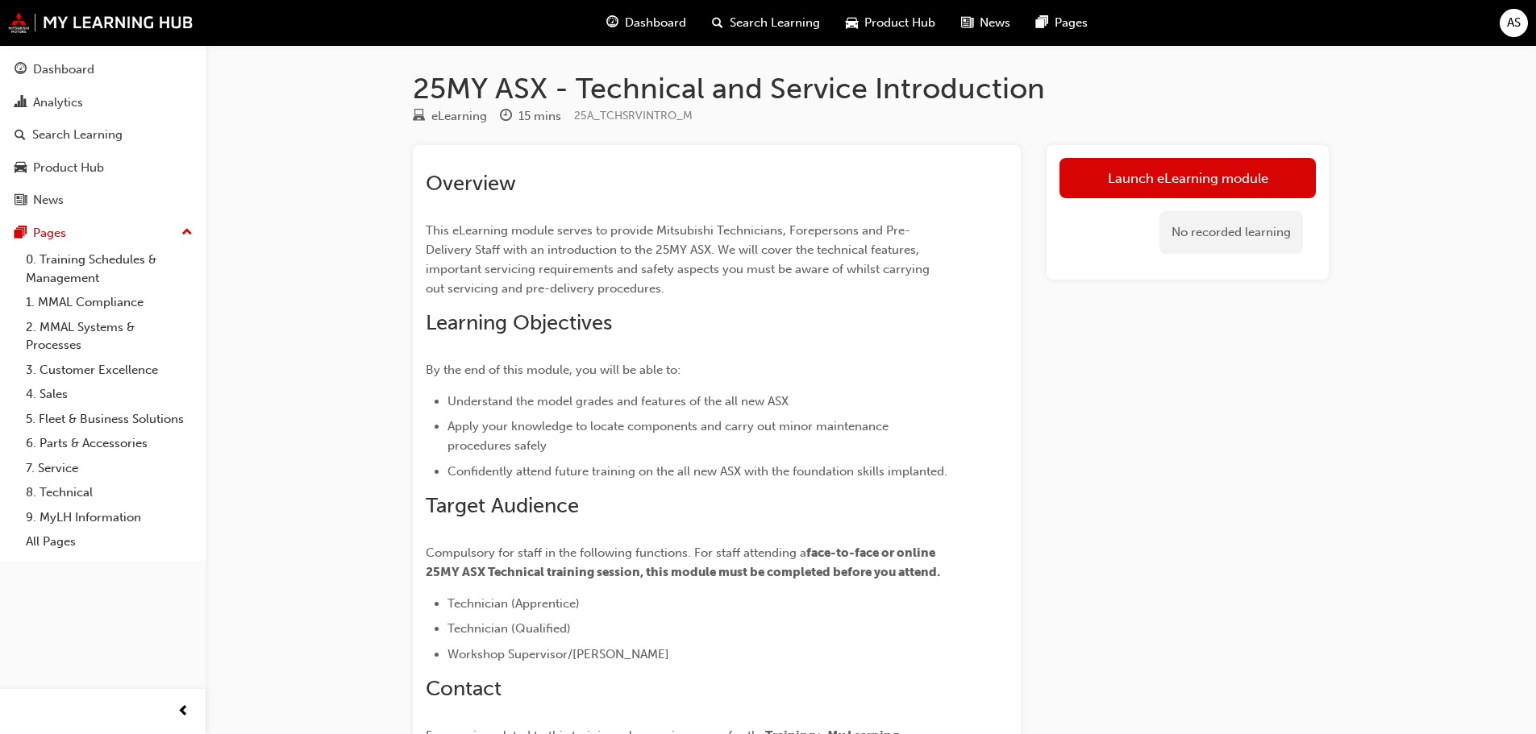
click at [1084, 169] on link "Launch eLearning module" at bounding box center [1187, 178] width 256 height 40
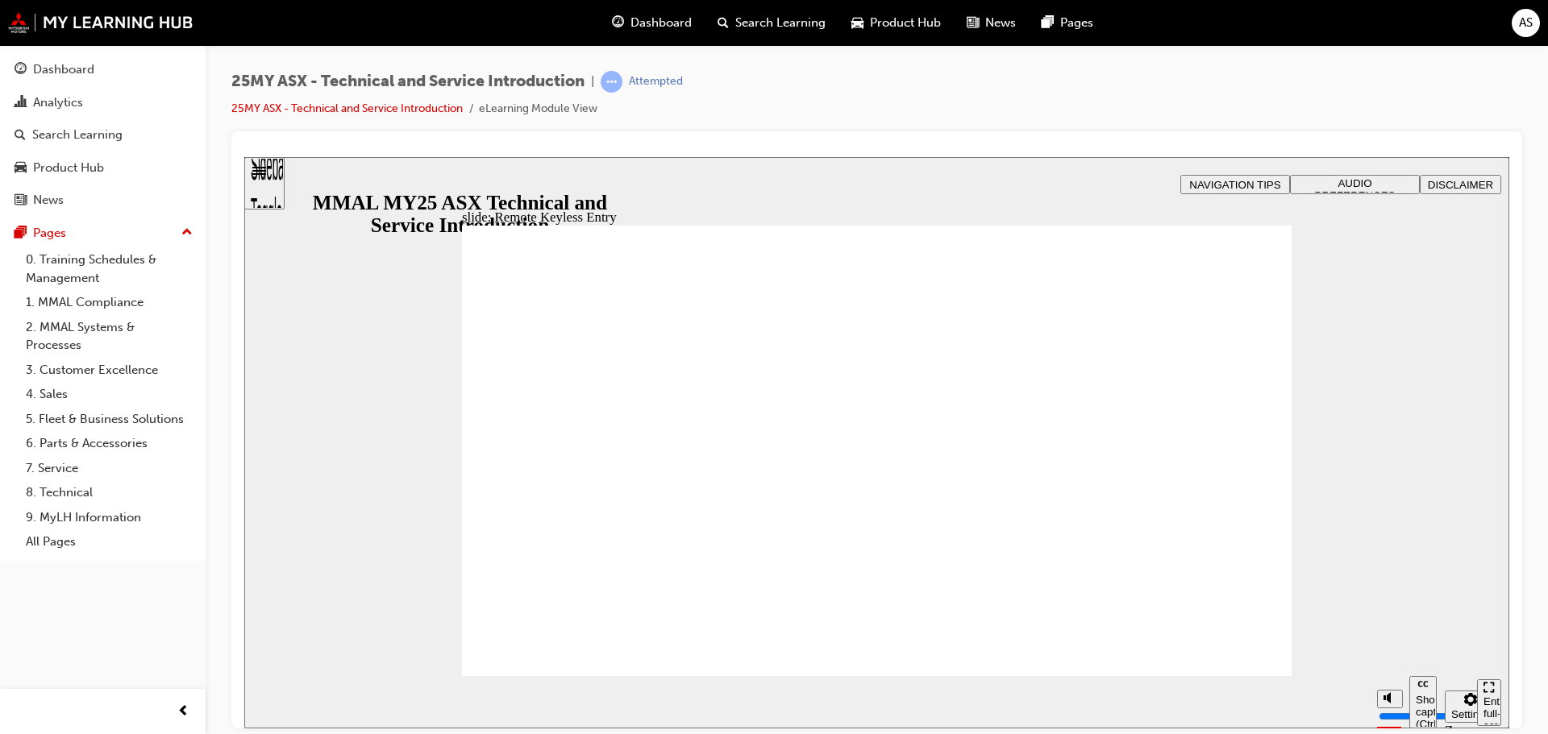
type input "21"
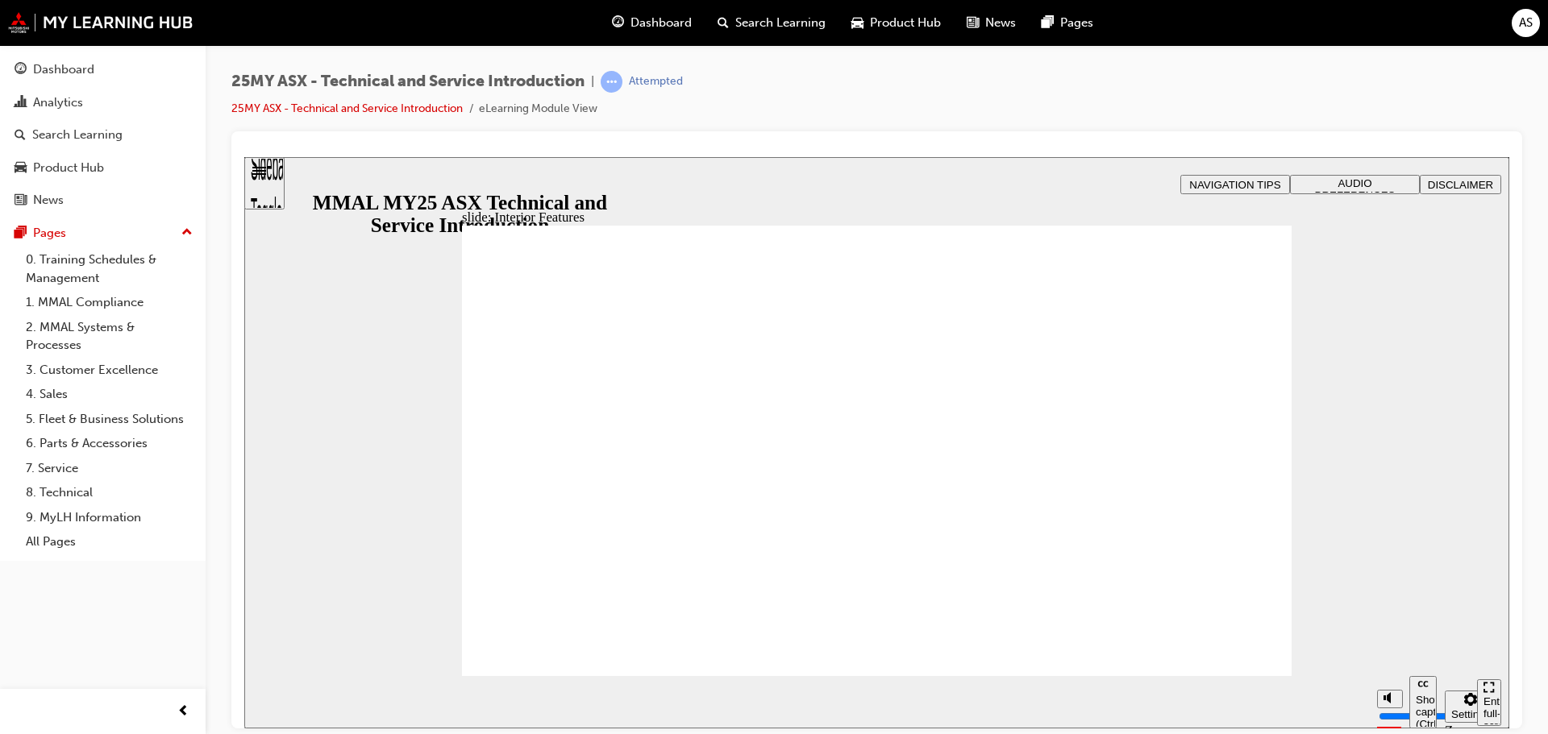
type input "6"
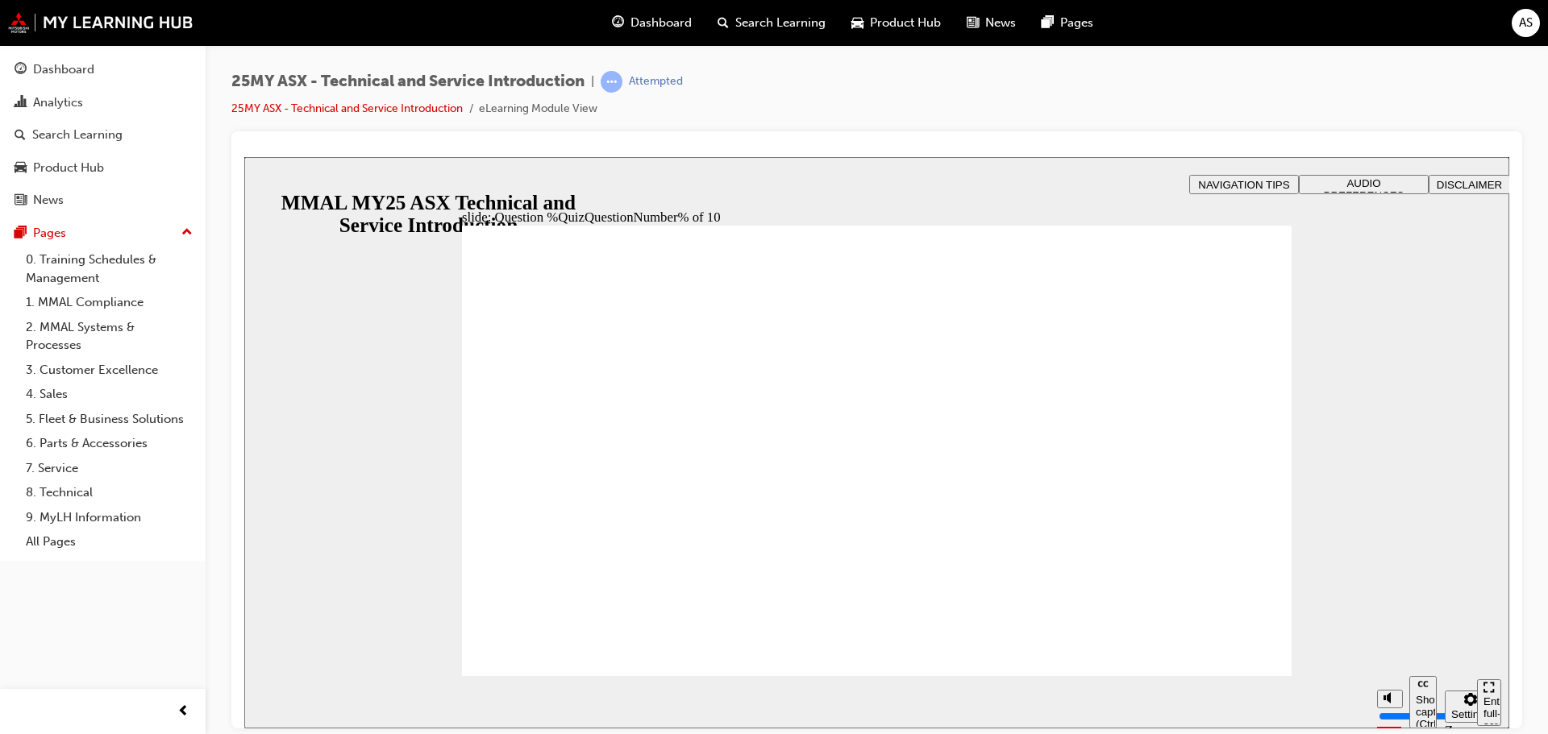
radio input "true"
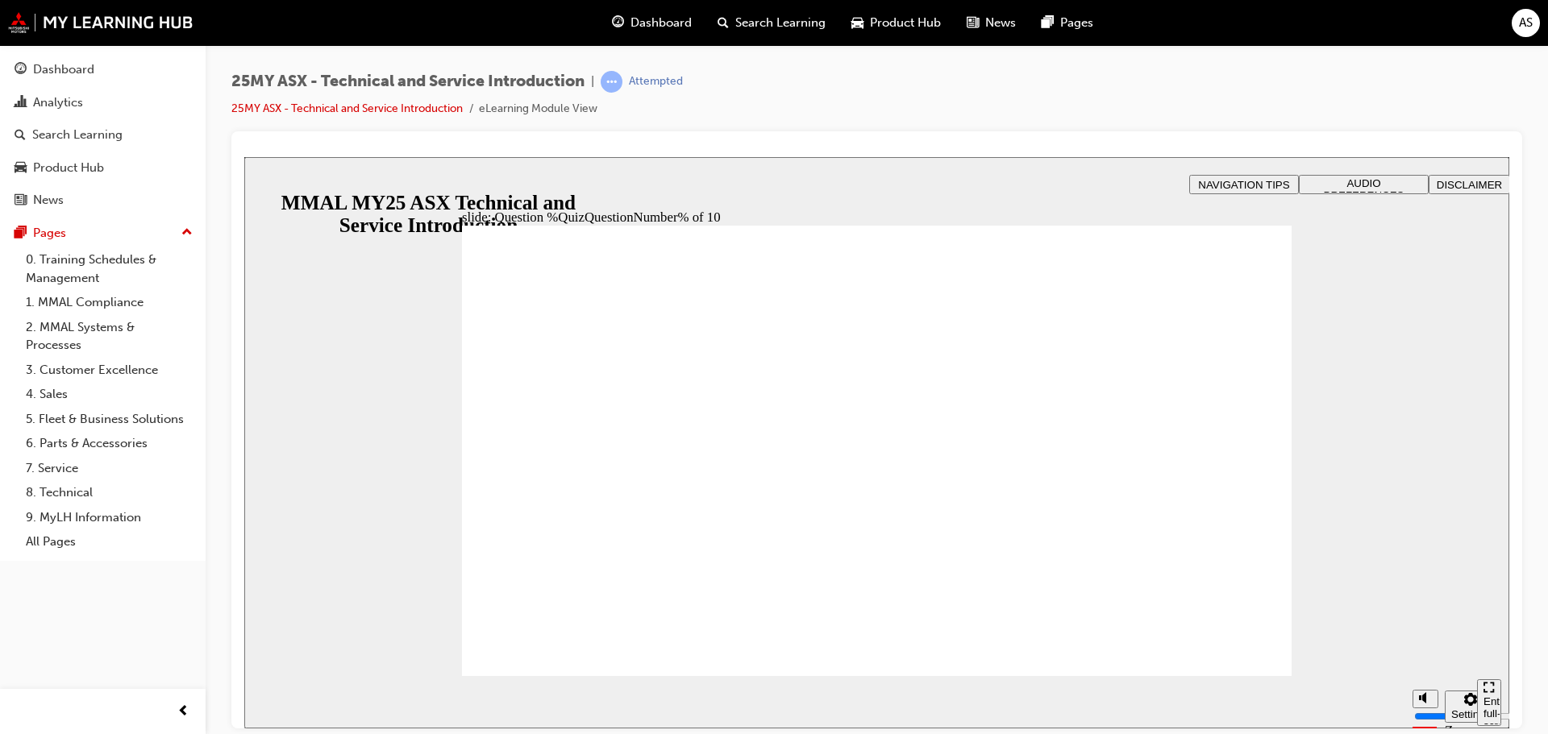
click at [1237, 674] on div "slide: Question %QuizQuestionNumber% of 10 Rectangle 5 That’s right! You select…" at bounding box center [876, 441] width 1265 height 571
radio input "true"
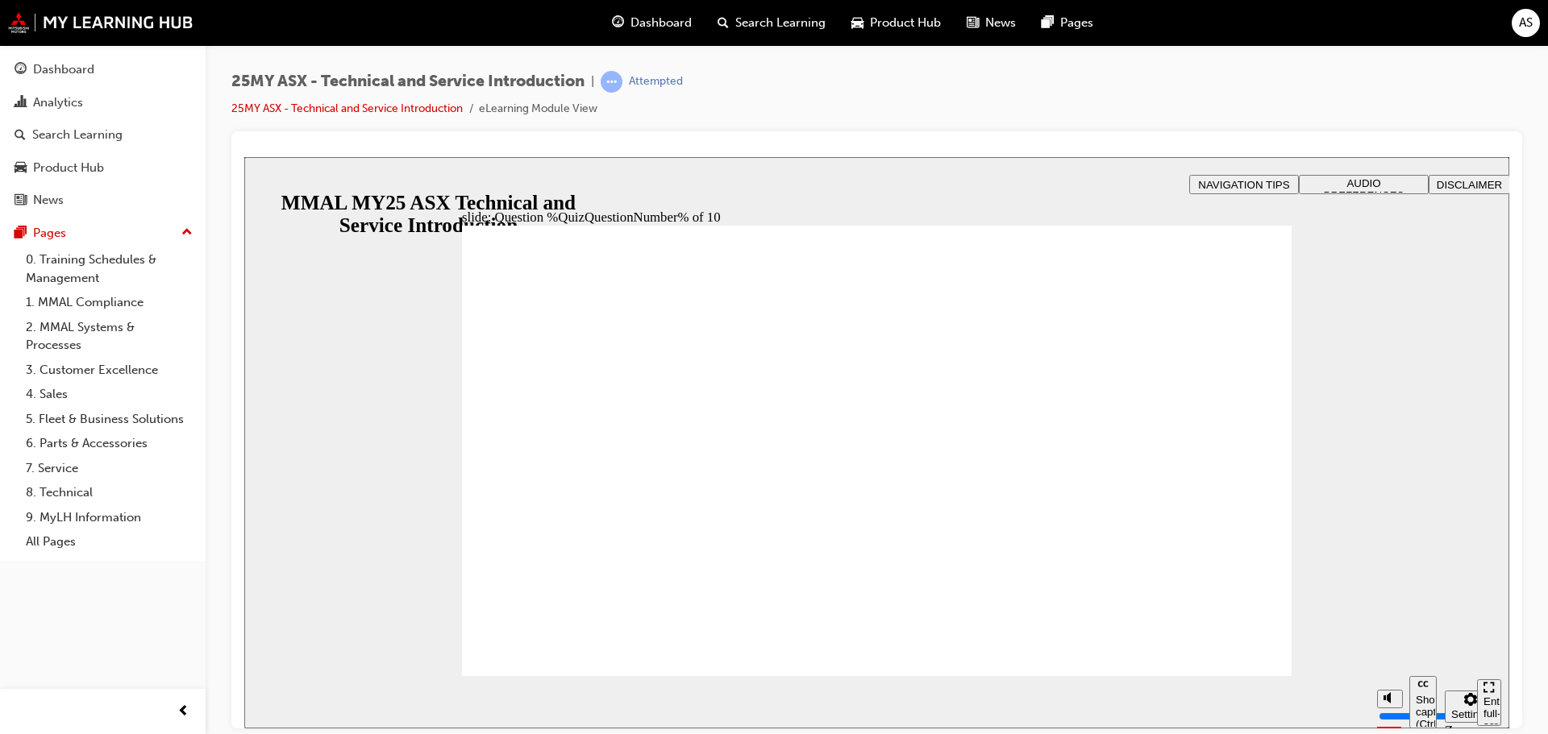
drag, startPoint x: 545, startPoint y: 389, endPoint x: 558, endPoint y: 383, distance: 14.4
radio input "true"
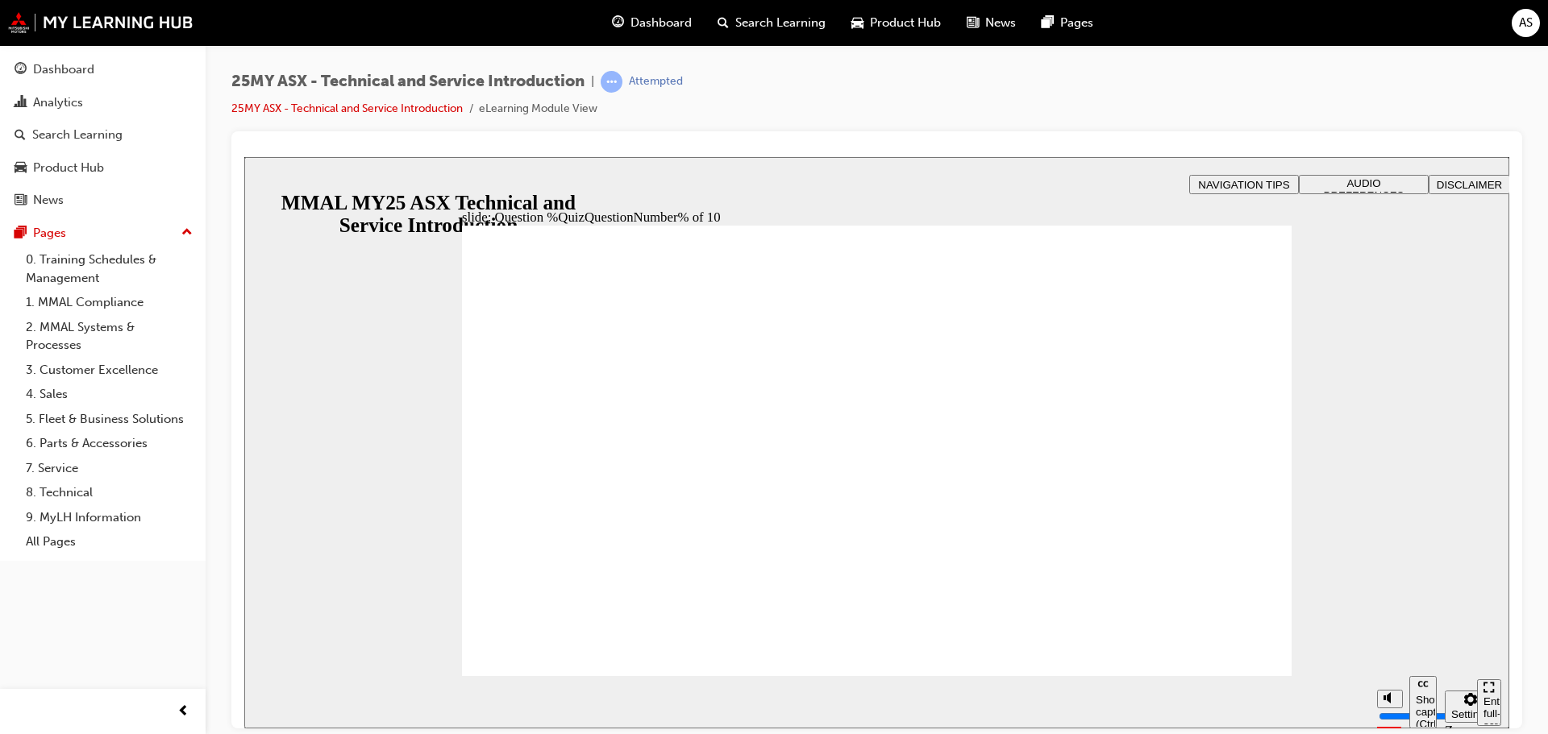
radio input "true"
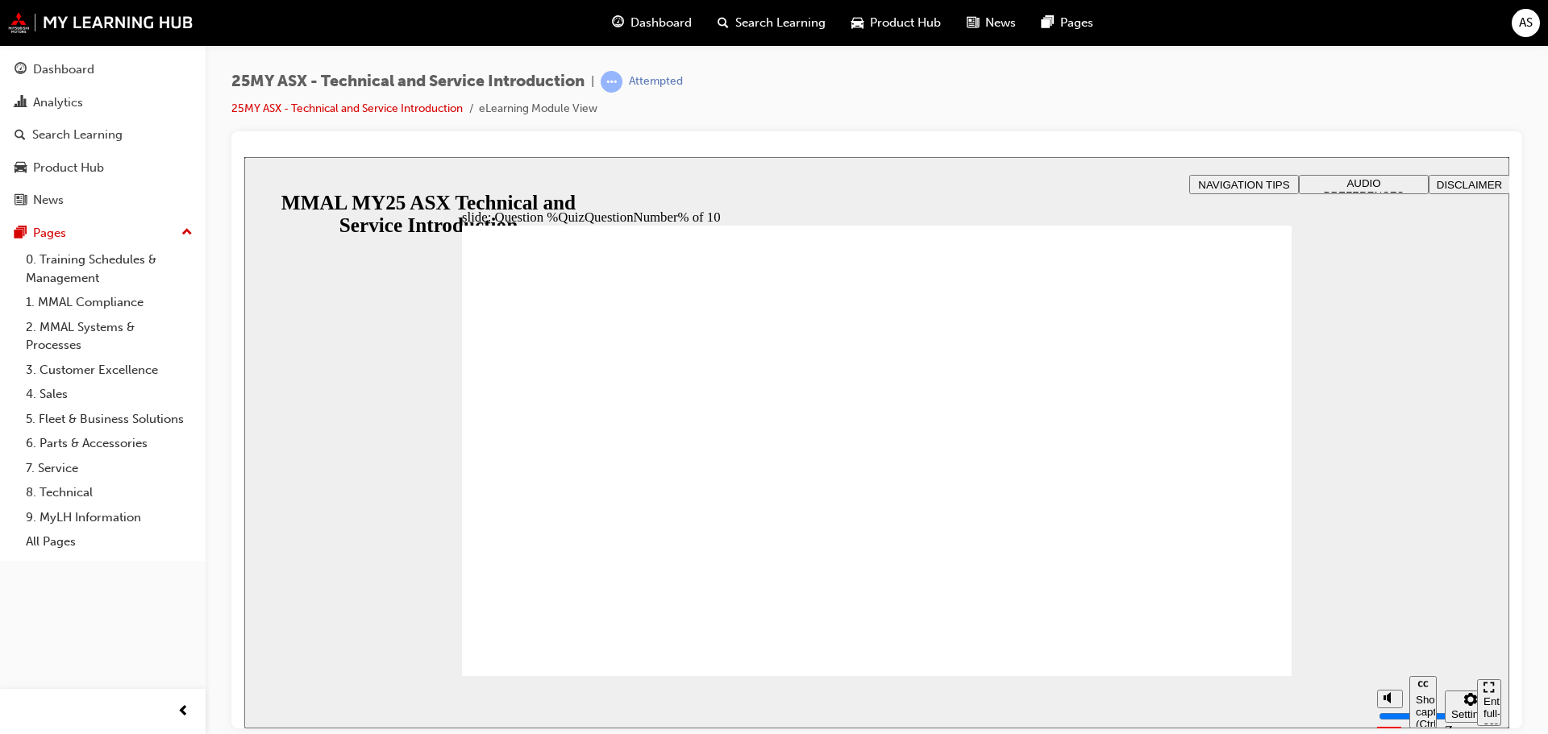
radio input "true"
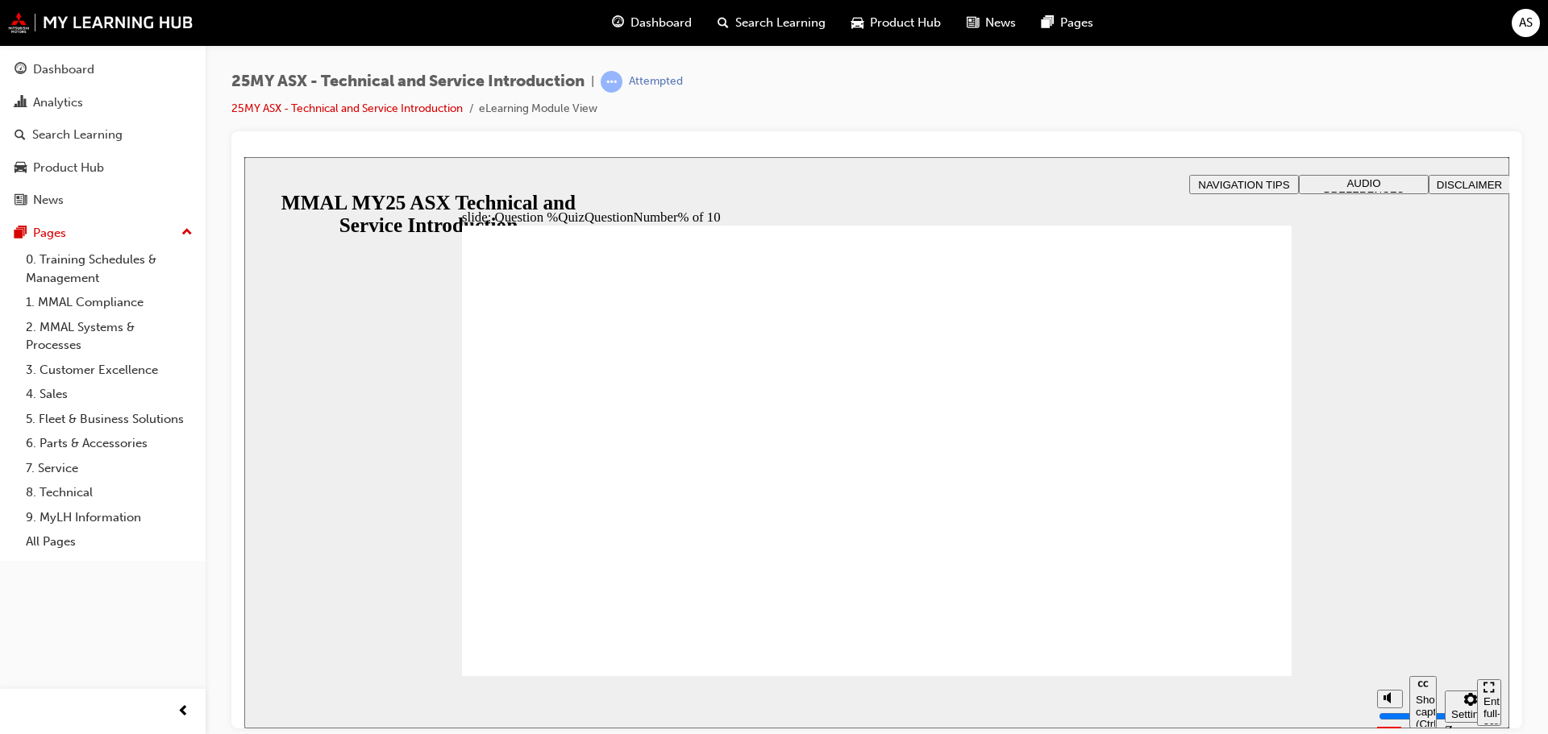
drag, startPoint x: 854, startPoint y: 580, endPoint x: 886, endPoint y: 581, distance: 32.3
radio input "true"
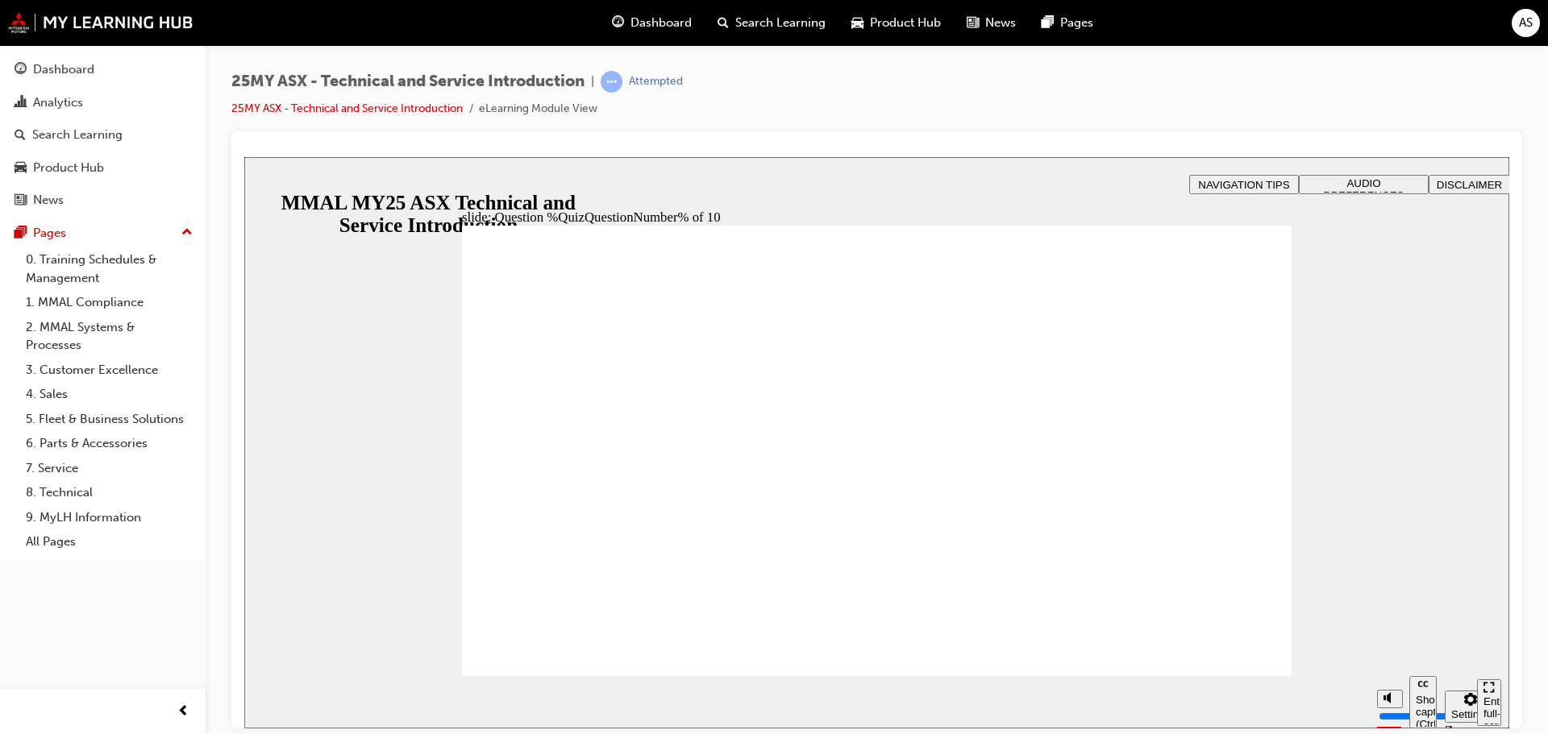
radio input "true"
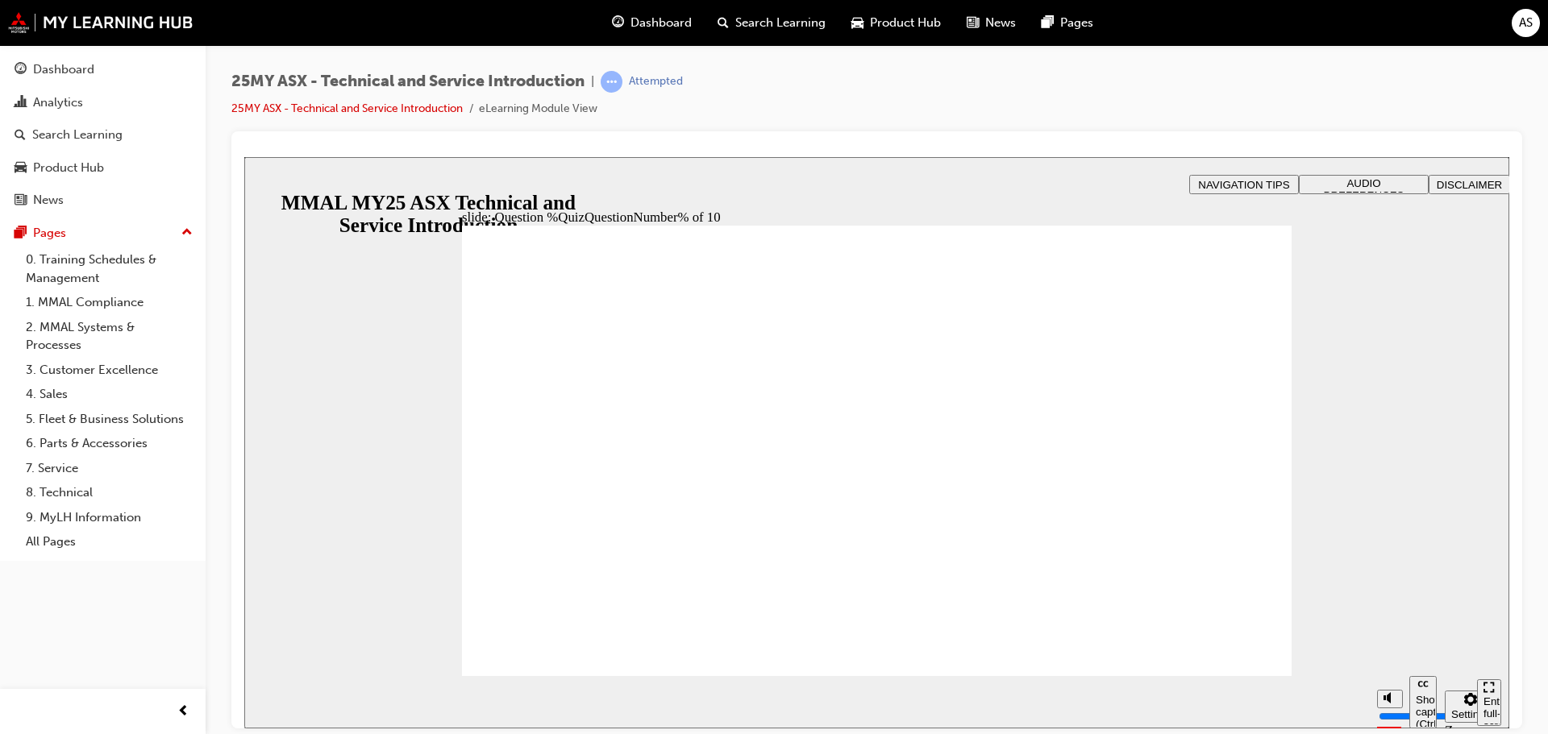
radio input "true"
drag, startPoint x: 886, startPoint y: 591, endPoint x: 1211, endPoint y: 639, distance: 328.4
